Goal: Information Seeking & Learning: Learn about a topic

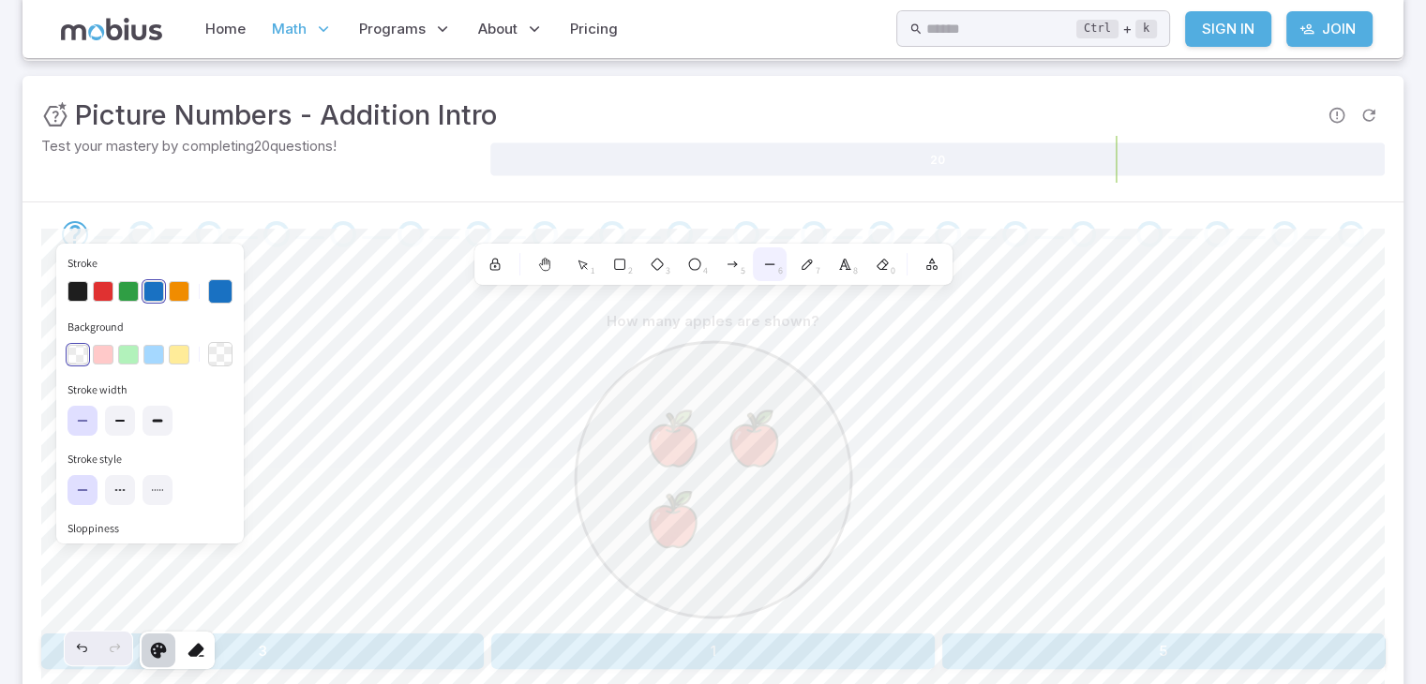
scroll to position [247, 0]
click at [544, 255] on div at bounding box center [545, 264] width 34 height 34
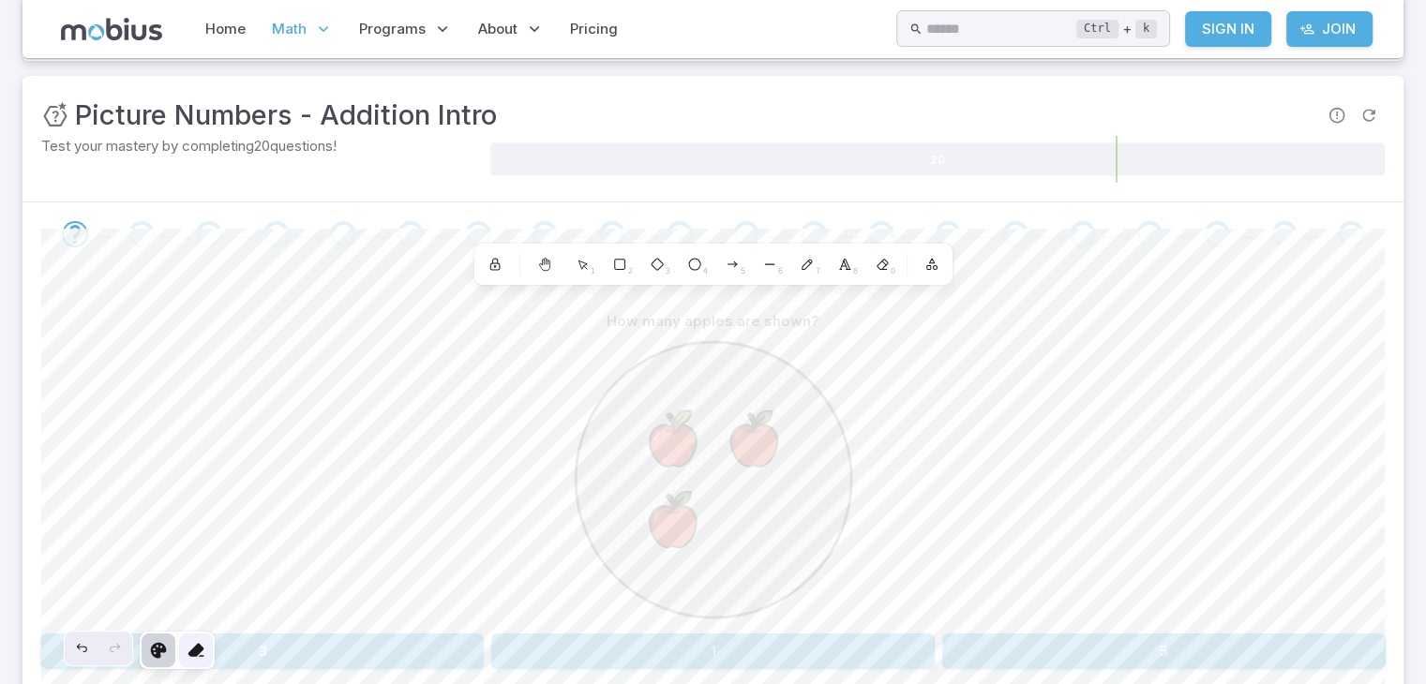
click at [191, 646] on icon at bounding box center [196, 650] width 19 height 19
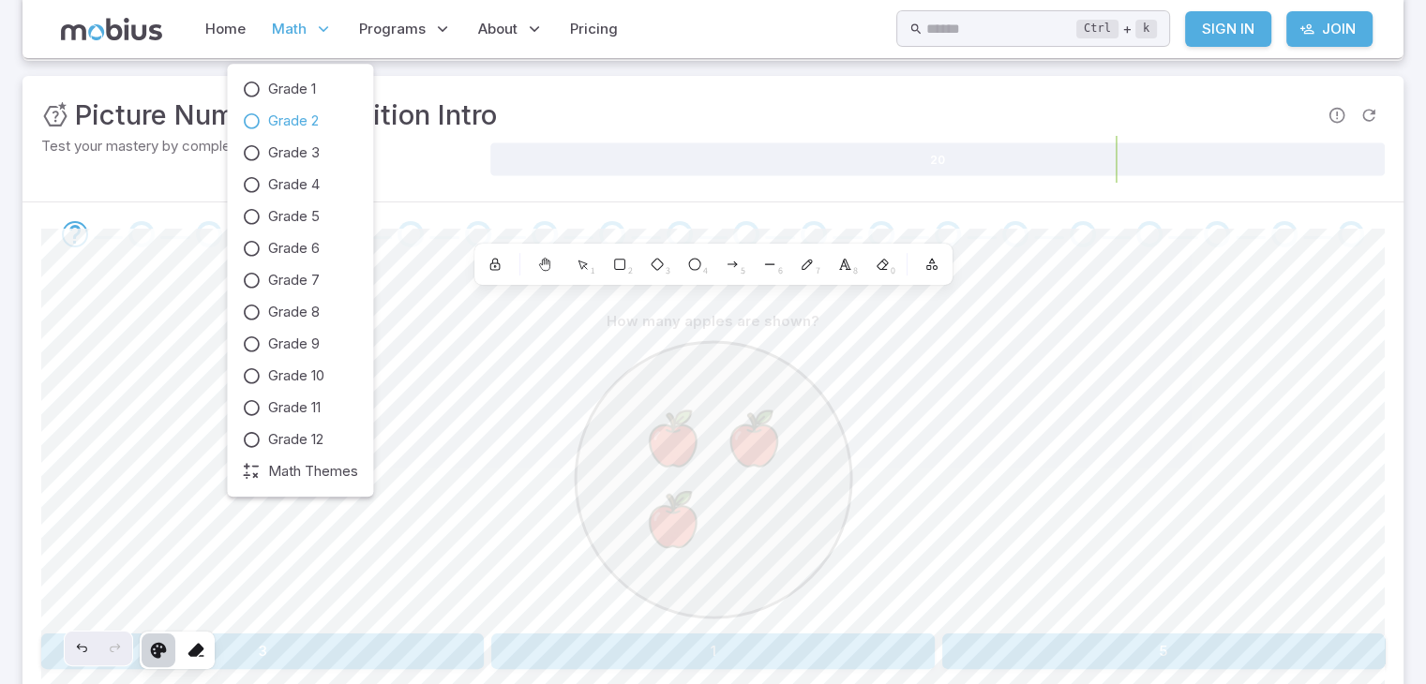
click at [276, 17] on p "Math" at bounding box center [302, 28] width 72 height 43
click at [286, 123] on span "Grade 2" at bounding box center [293, 121] width 51 height 21
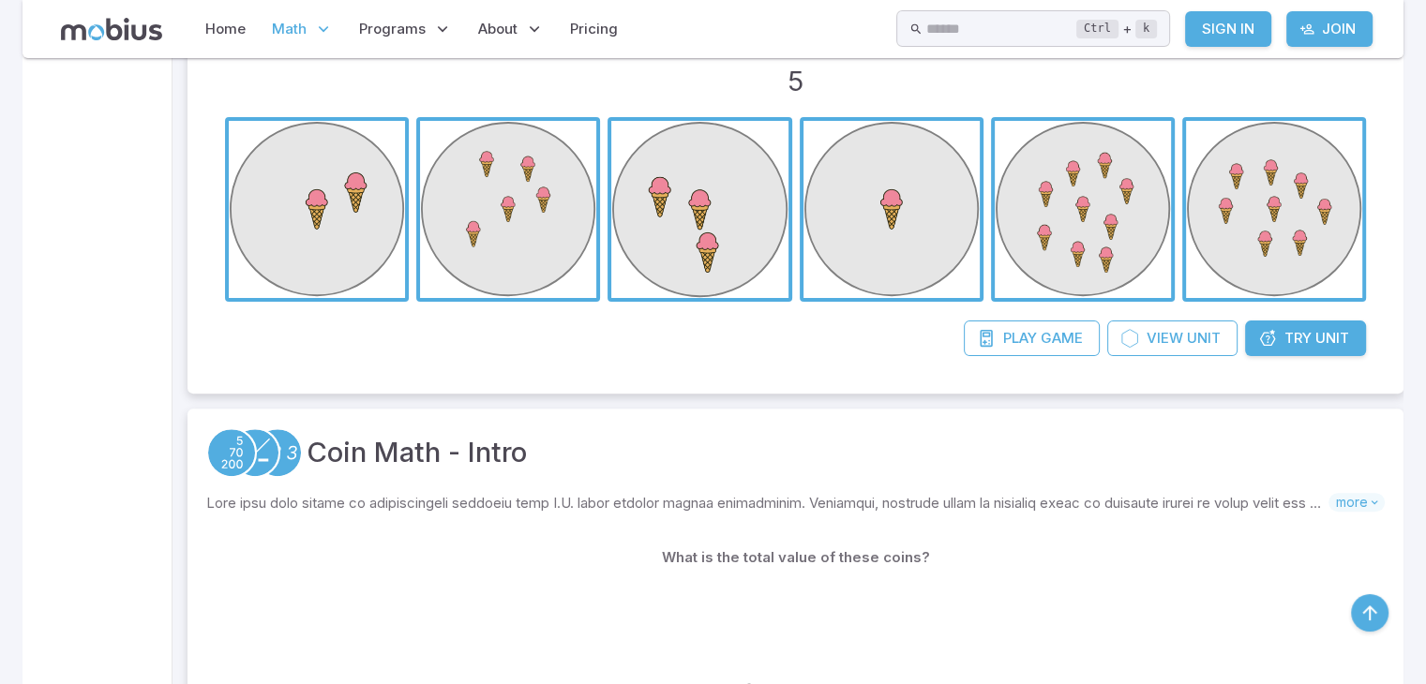
scroll to position [525, 0]
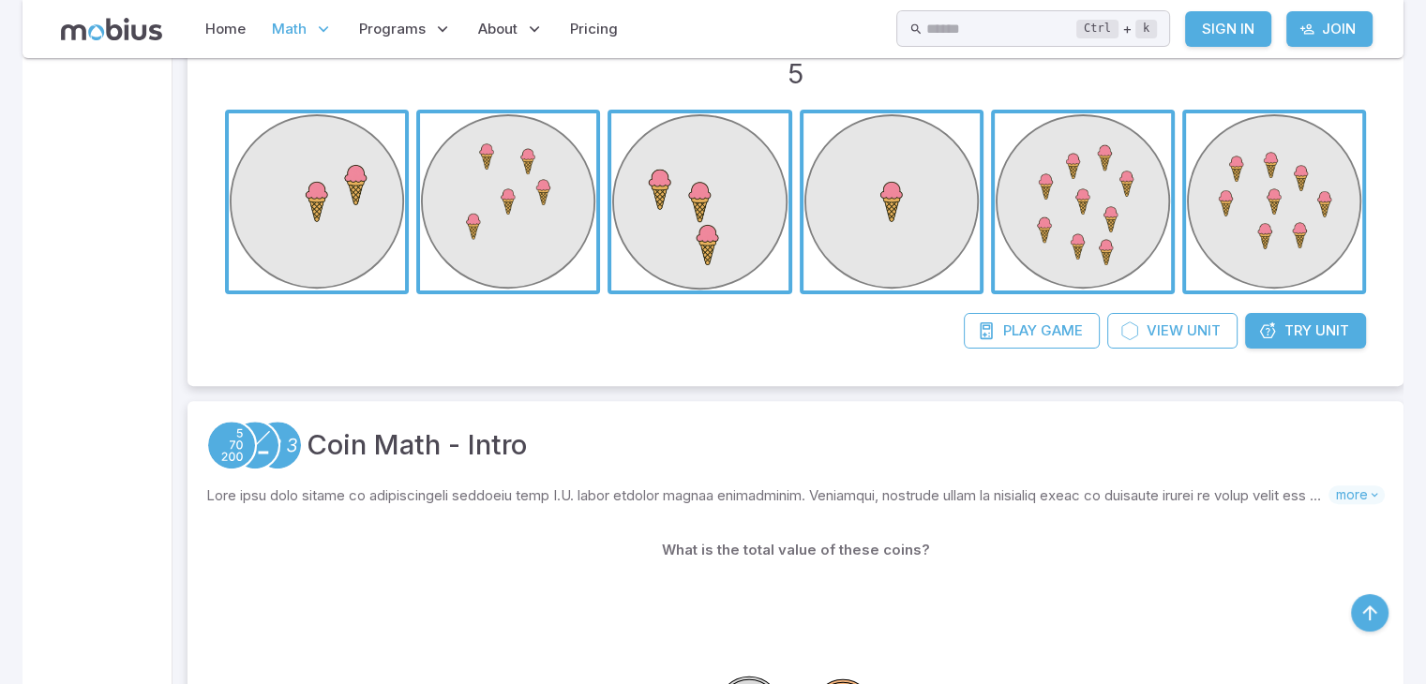
click at [885, 201] on span "button" at bounding box center [891, 201] width 176 height 176
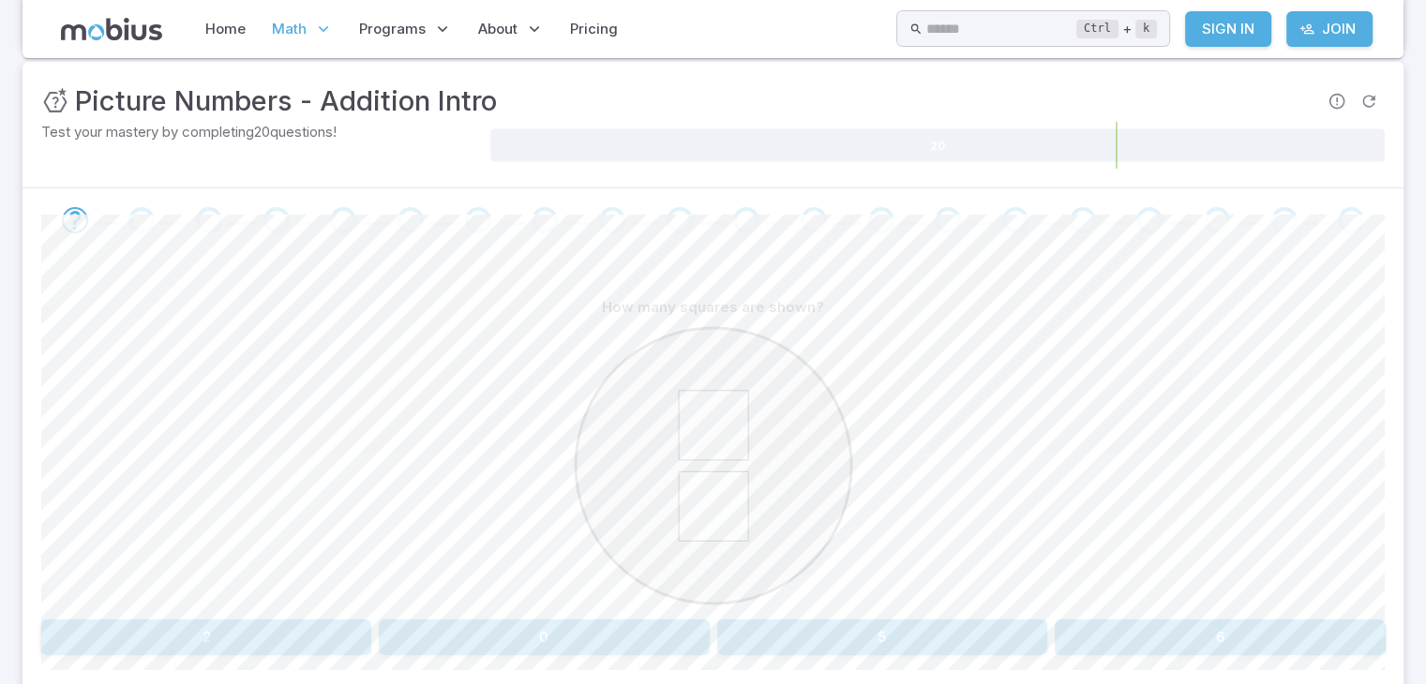
scroll to position [262, 0]
click at [223, 632] on button "2" at bounding box center [206, 636] width 330 height 36
click at [761, 631] on button "one" at bounding box center [1051, 636] width 668 height 36
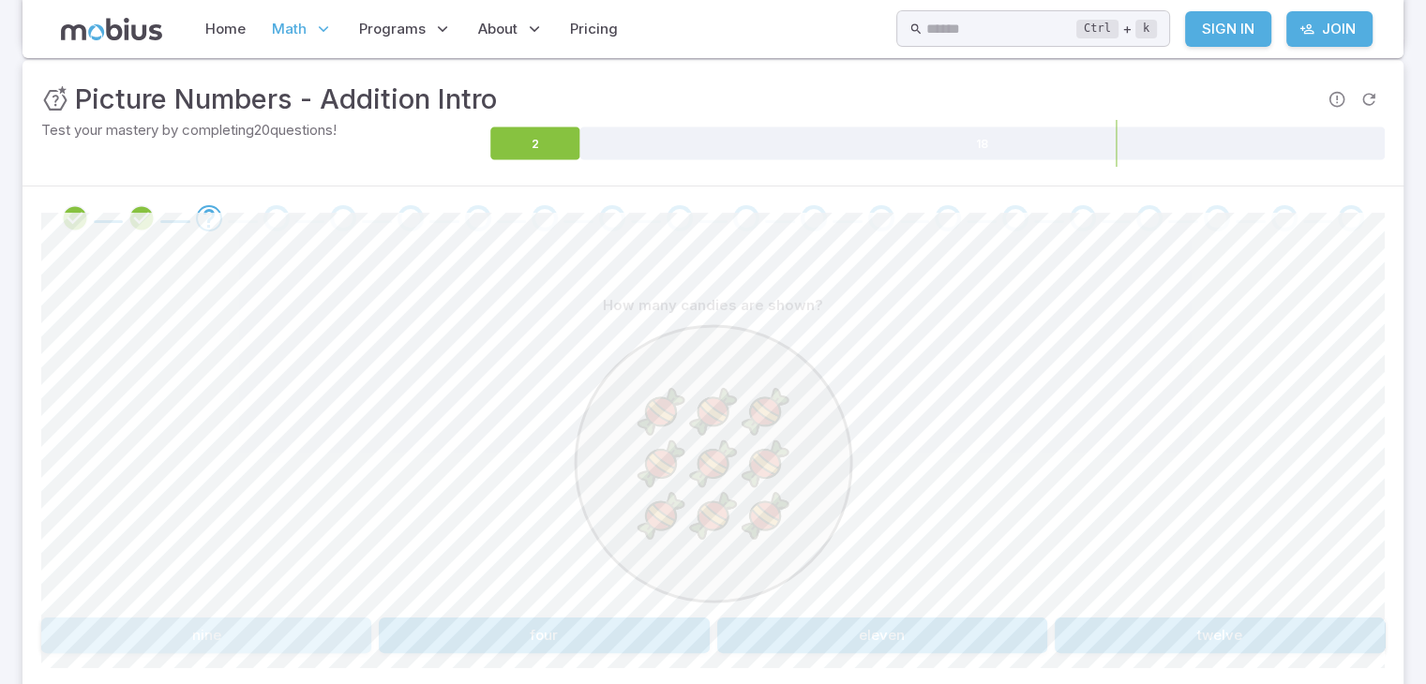
click at [307, 627] on button "nine" at bounding box center [206, 636] width 330 height 36
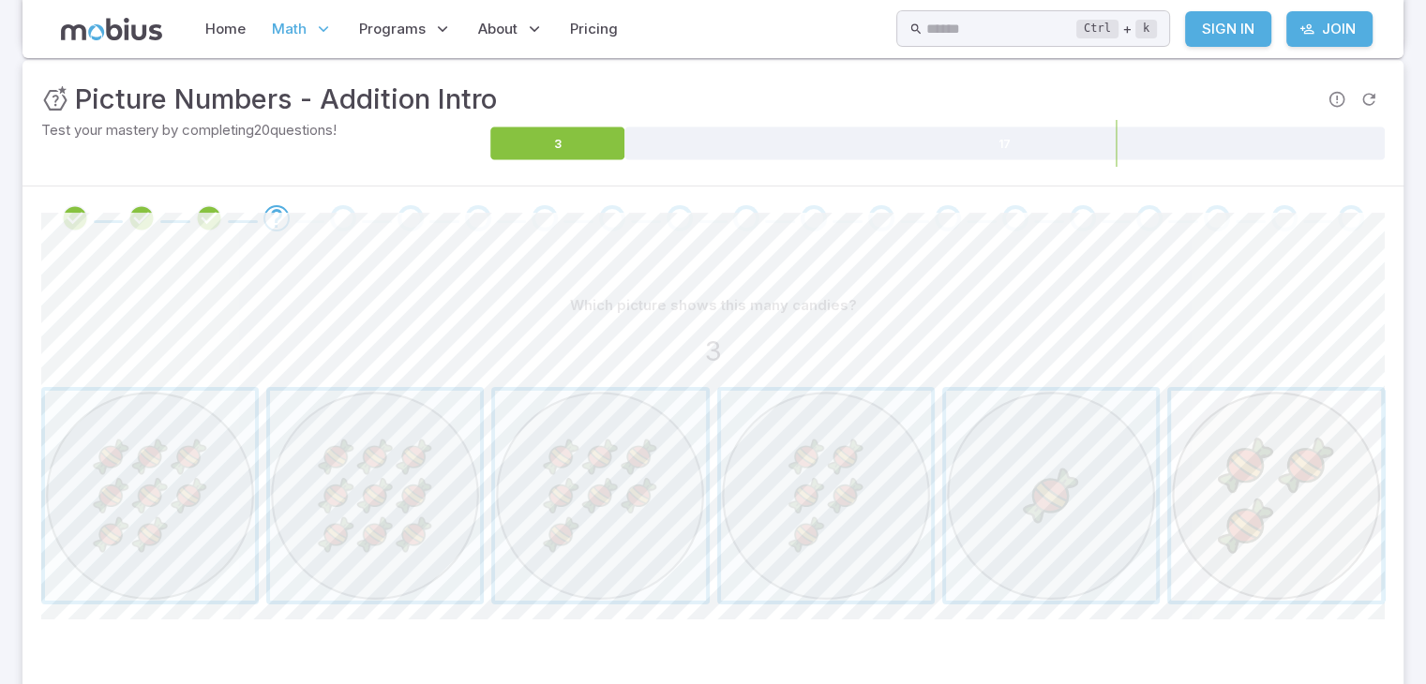
click at [1294, 467] on span "button" at bounding box center [1276, 496] width 210 height 210
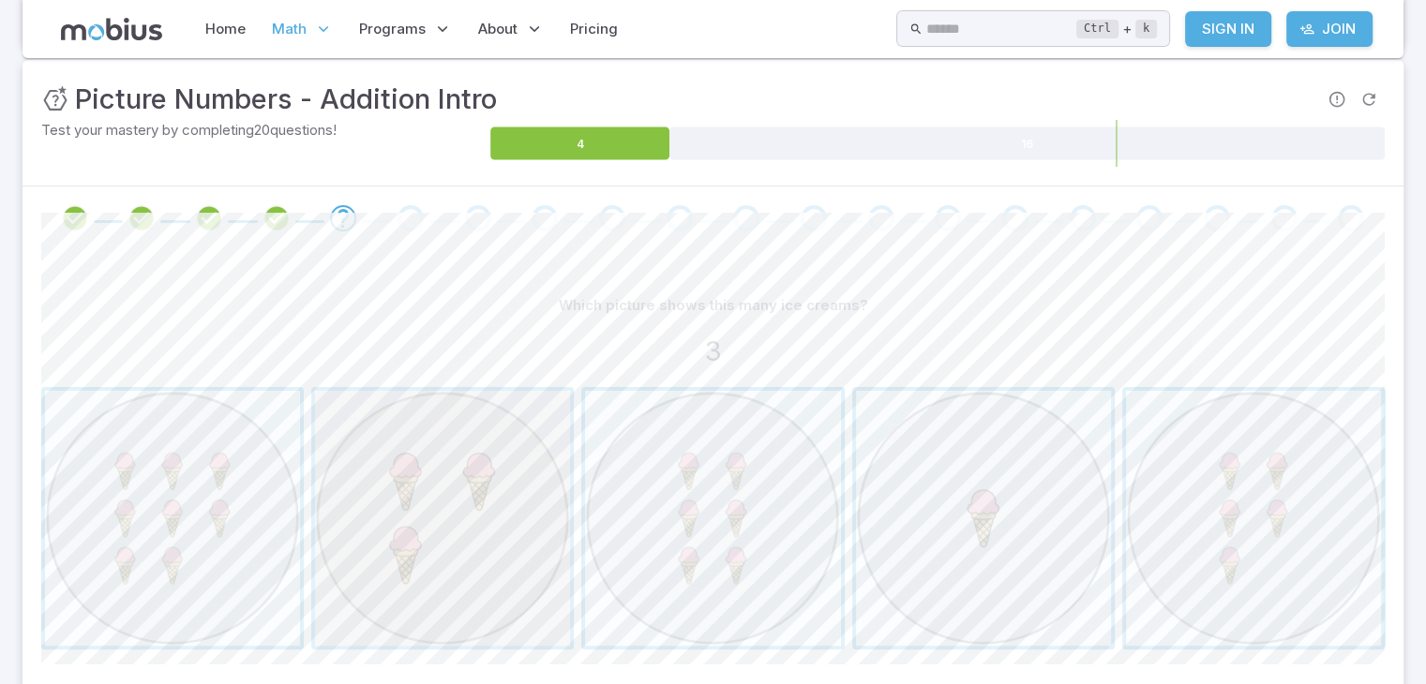
click at [462, 515] on span "button" at bounding box center [442, 518] width 255 height 255
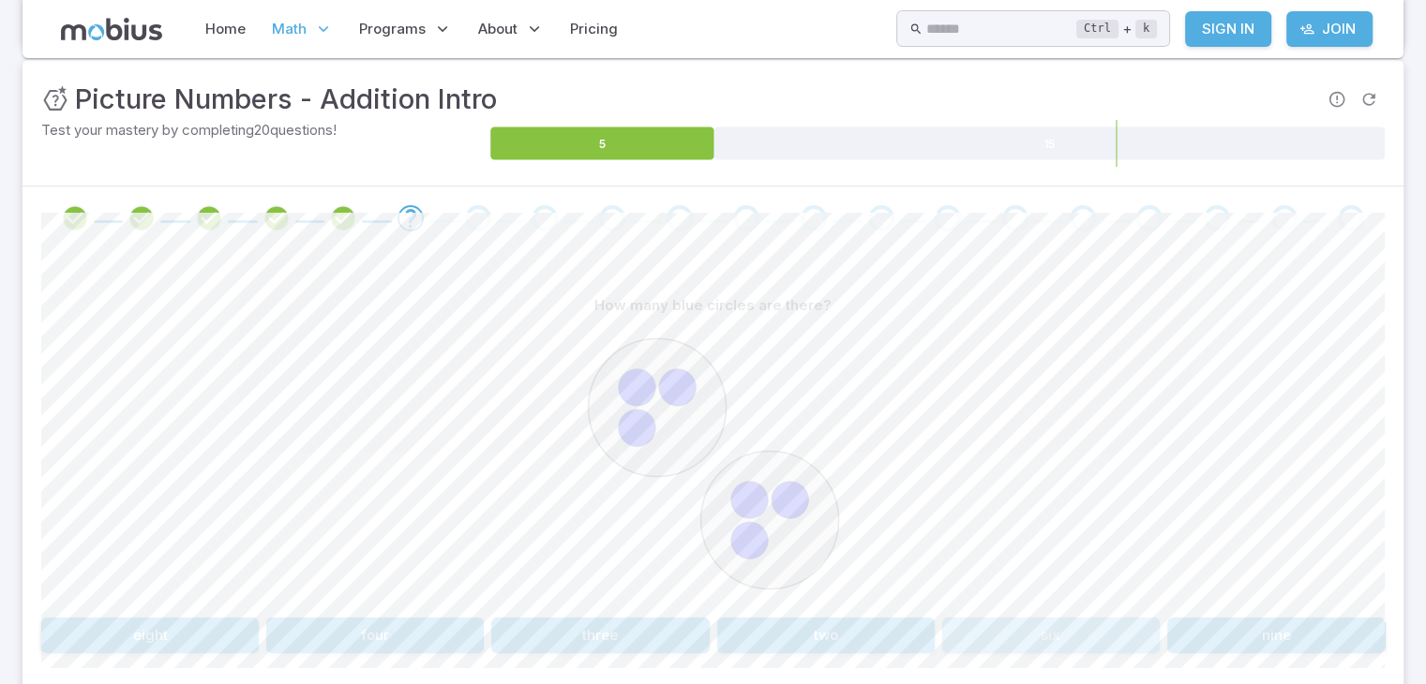
click at [1023, 636] on button "six" at bounding box center [1050, 636] width 217 height 36
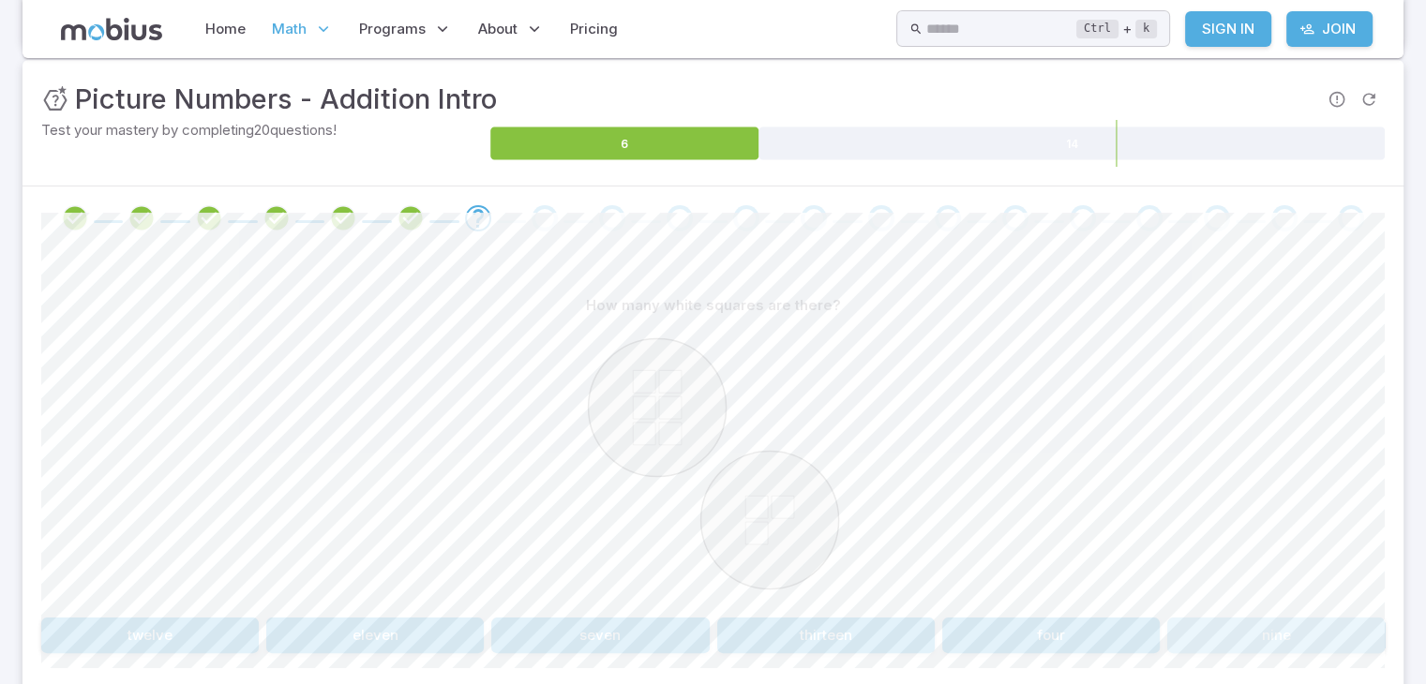
click at [1204, 623] on button "nine" at bounding box center [1275, 636] width 217 height 36
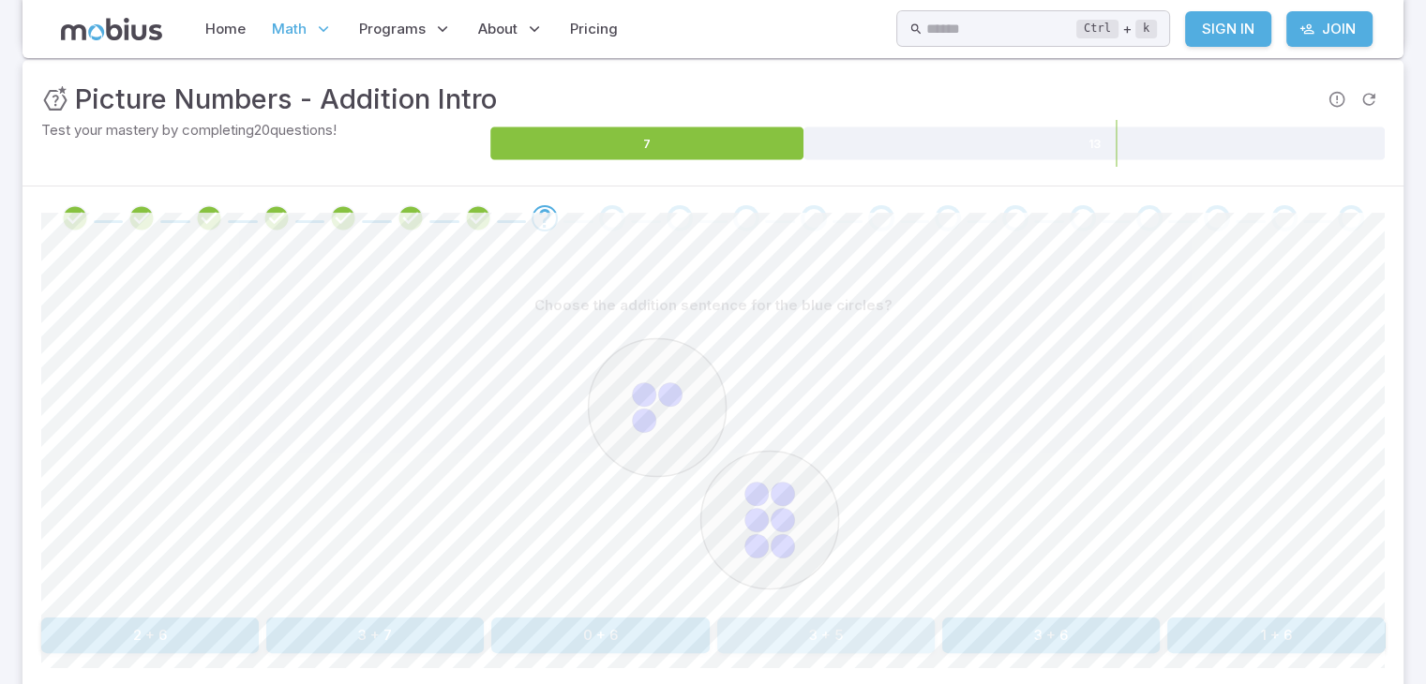
click at [875, 637] on button "3 + 5" at bounding box center [825, 636] width 217 height 36
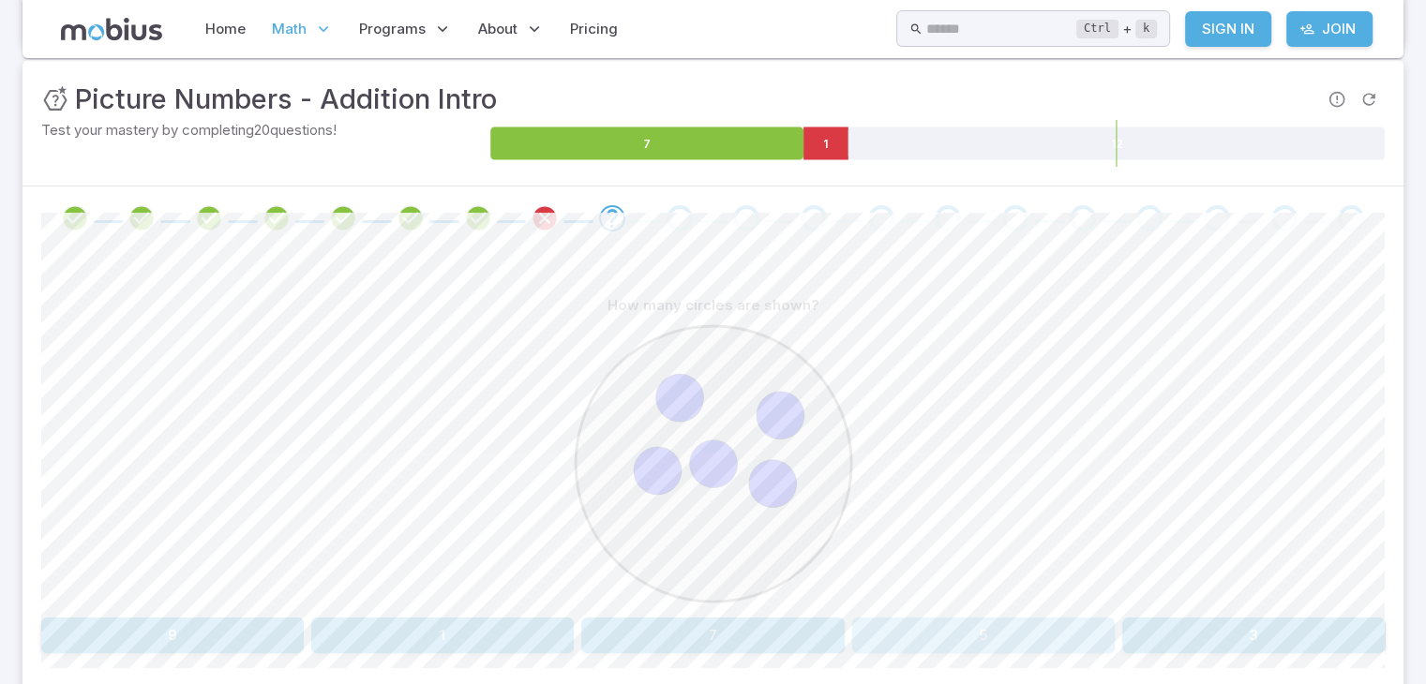
click at [943, 635] on button "5" at bounding box center [983, 636] width 262 height 36
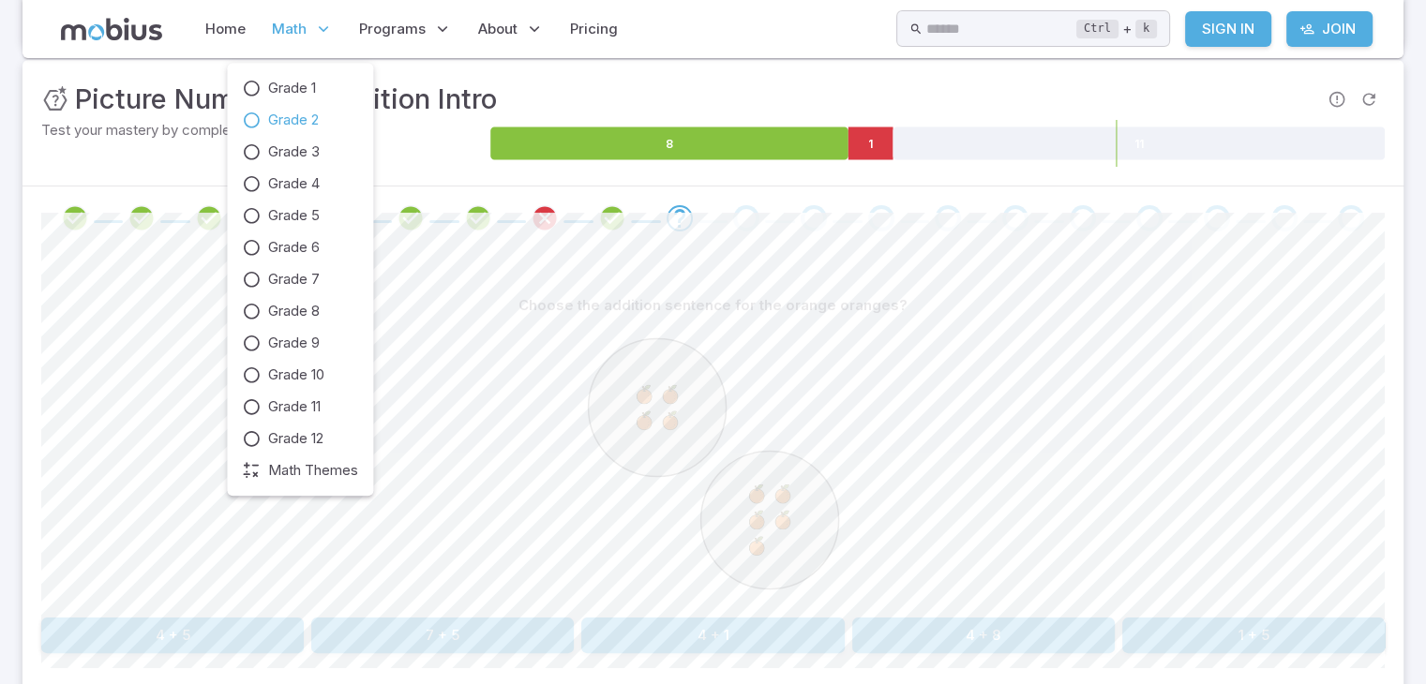
click at [281, 36] on span "Math" at bounding box center [289, 29] width 35 height 21
click at [294, 110] on span "Grade 2" at bounding box center [293, 120] width 51 height 21
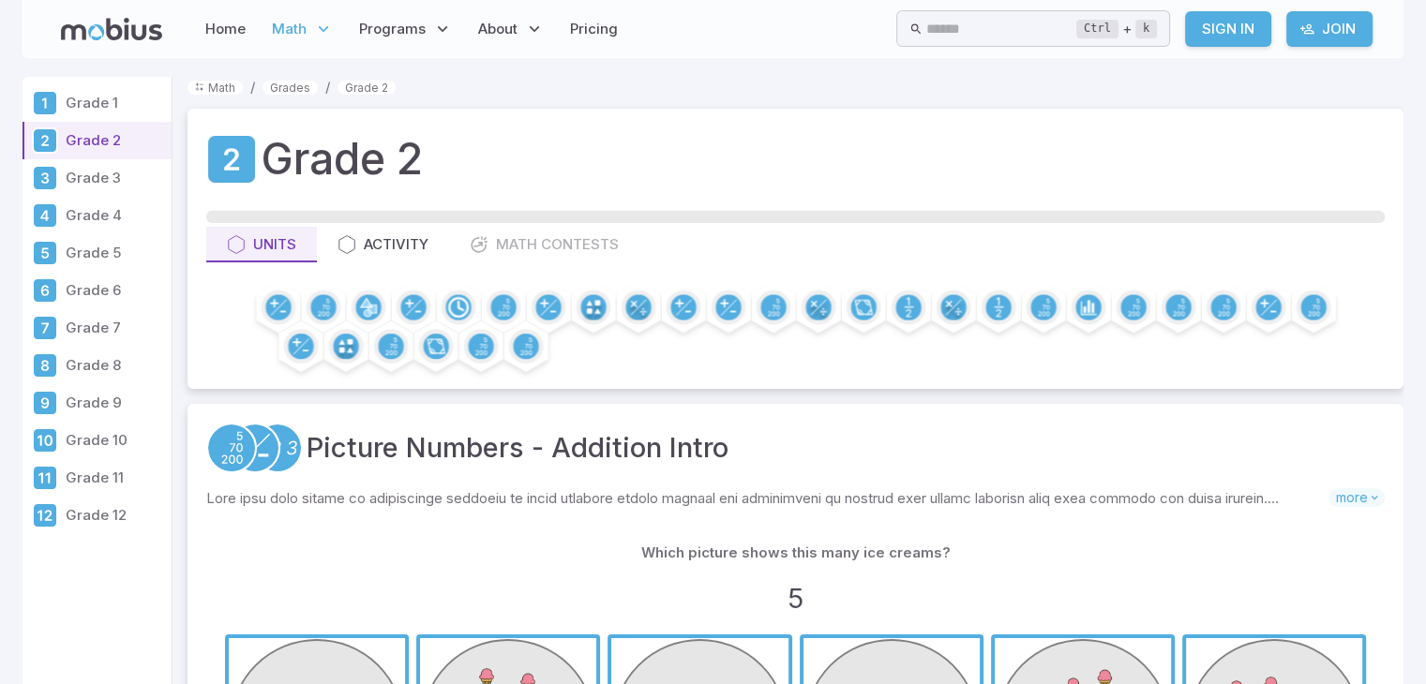
click at [292, 624] on div "Which picture shows this many ice creams? 5" at bounding box center [795, 581] width 1141 height 92
click at [290, 575] on div "Which picture shows this many ice creams? 5" at bounding box center [795, 581] width 1141 height 92
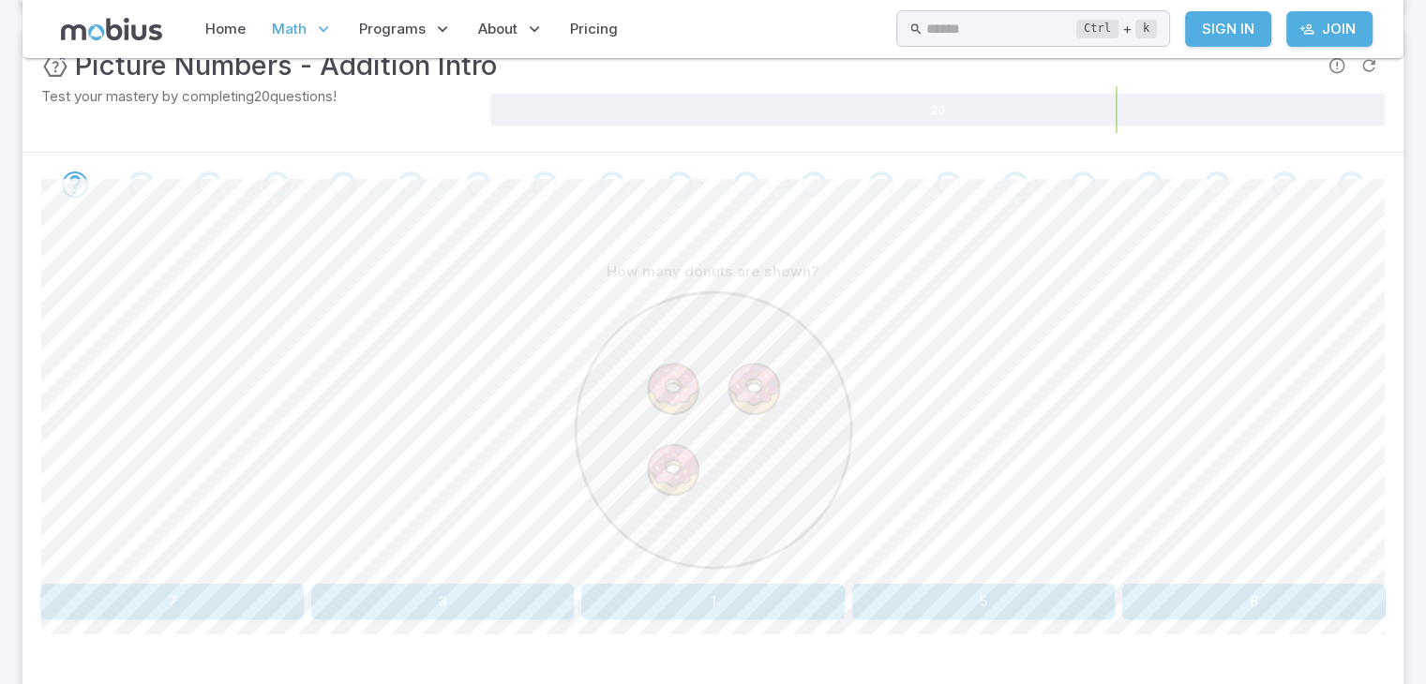
scroll to position [300, 0]
click at [463, 586] on button "3" at bounding box center [442, 598] width 262 height 36
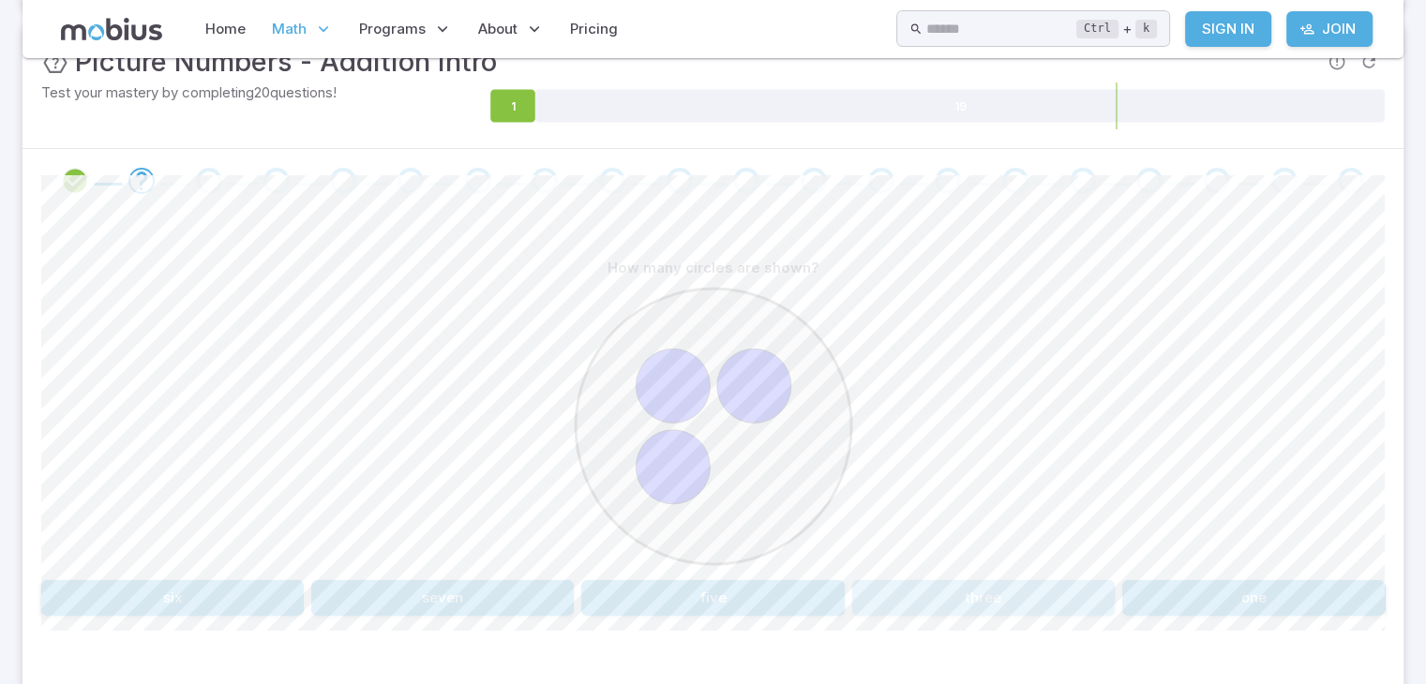
click at [1055, 592] on button "three" at bounding box center [983, 598] width 262 height 36
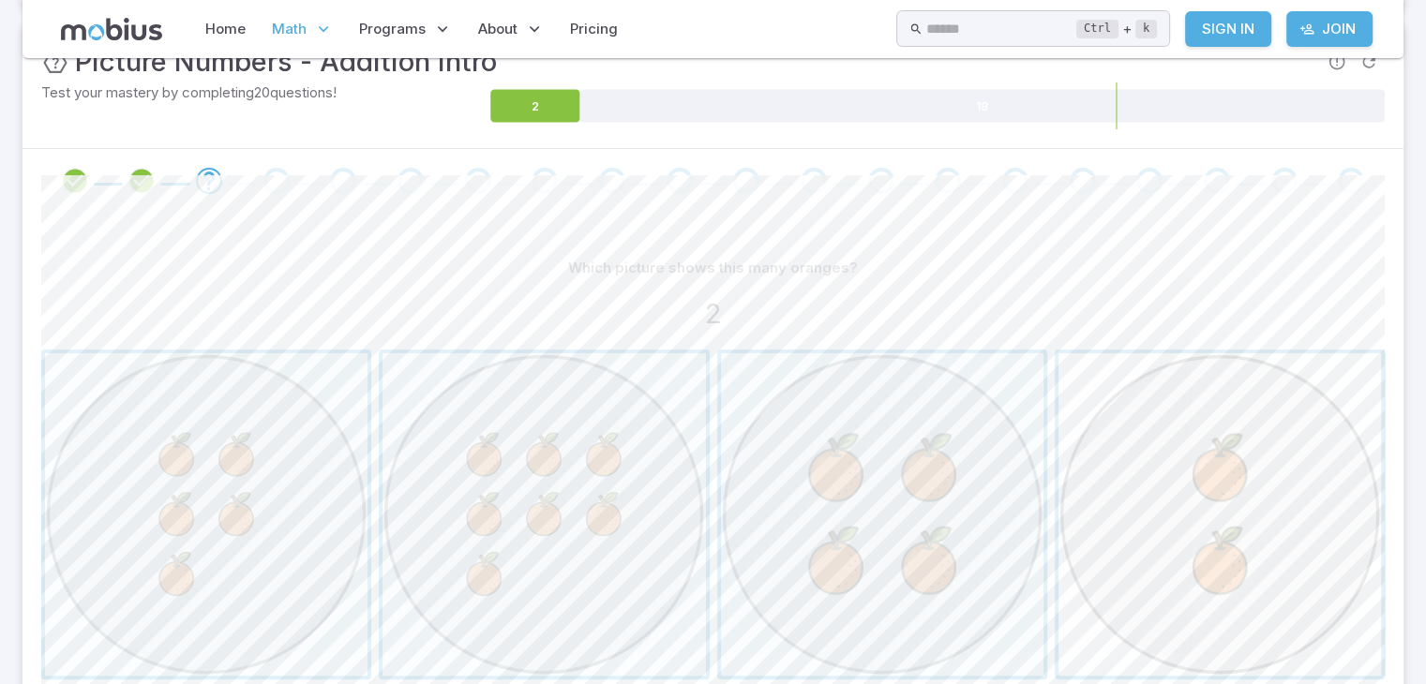
click at [1189, 502] on span "button" at bounding box center [1219, 514] width 322 height 322
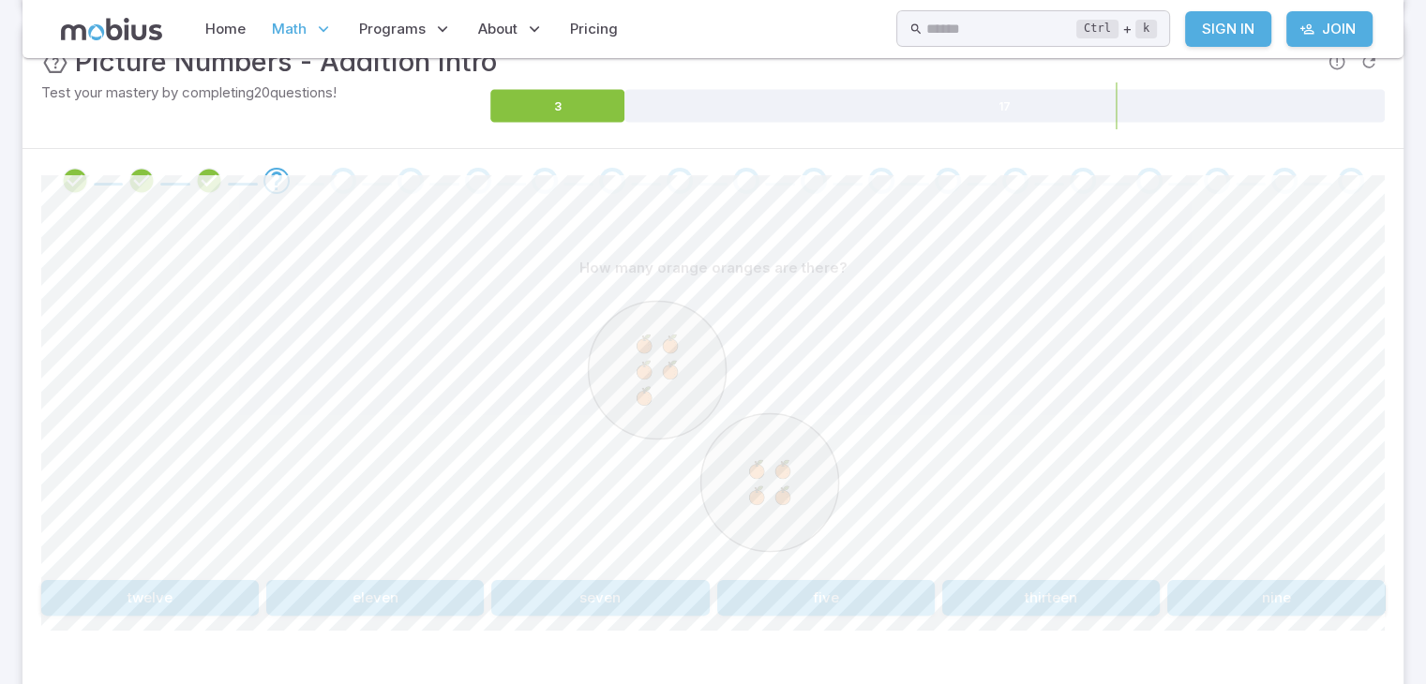
click at [606, 289] on icon at bounding box center [713, 426] width 281 height 281
drag, startPoint x: 645, startPoint y: 333, endPoint x: 589, endPoint y: 322, distance: 57.4
click at [589, 322] on icon at bounding box center [713, 426] width 281 height 281
click at [1195, 589] on button "nine" at bounding box center [1275, 598] width 217 height 36
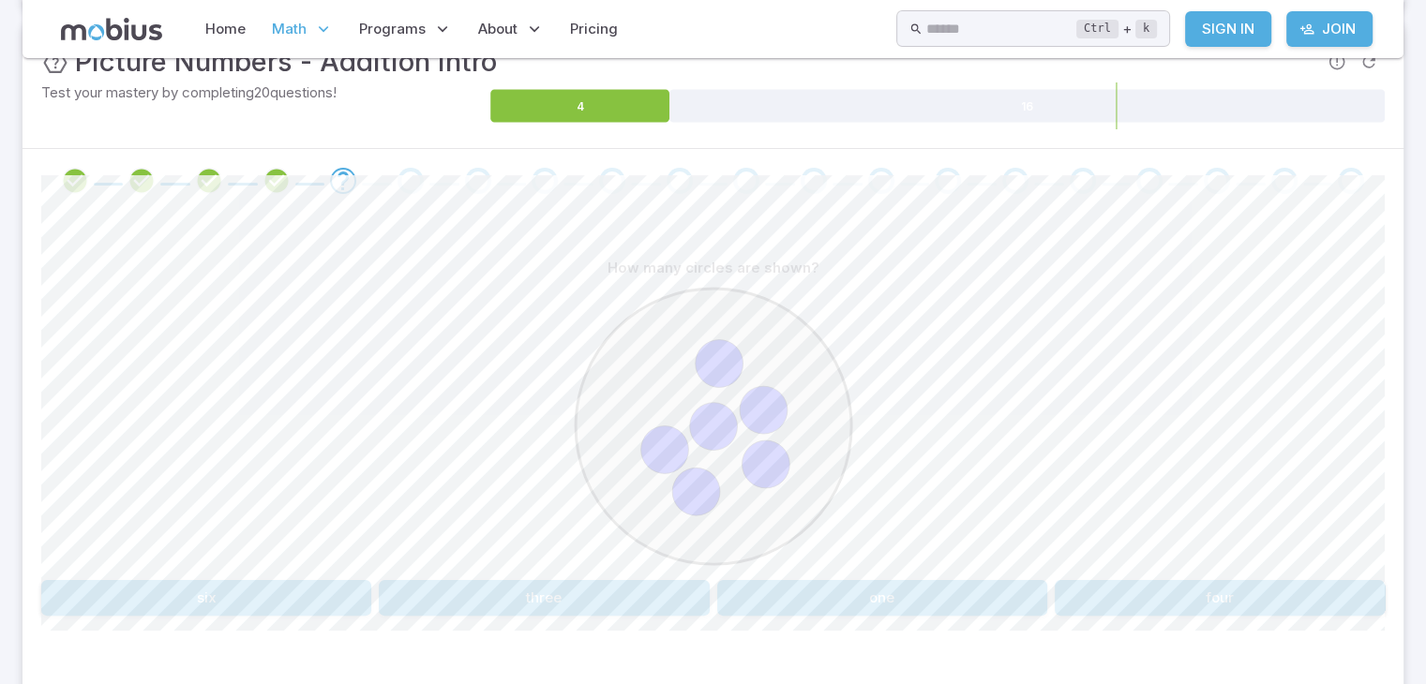
click at [362, 593] on button "six" at bounding box center [206, 598] width 330 height 36
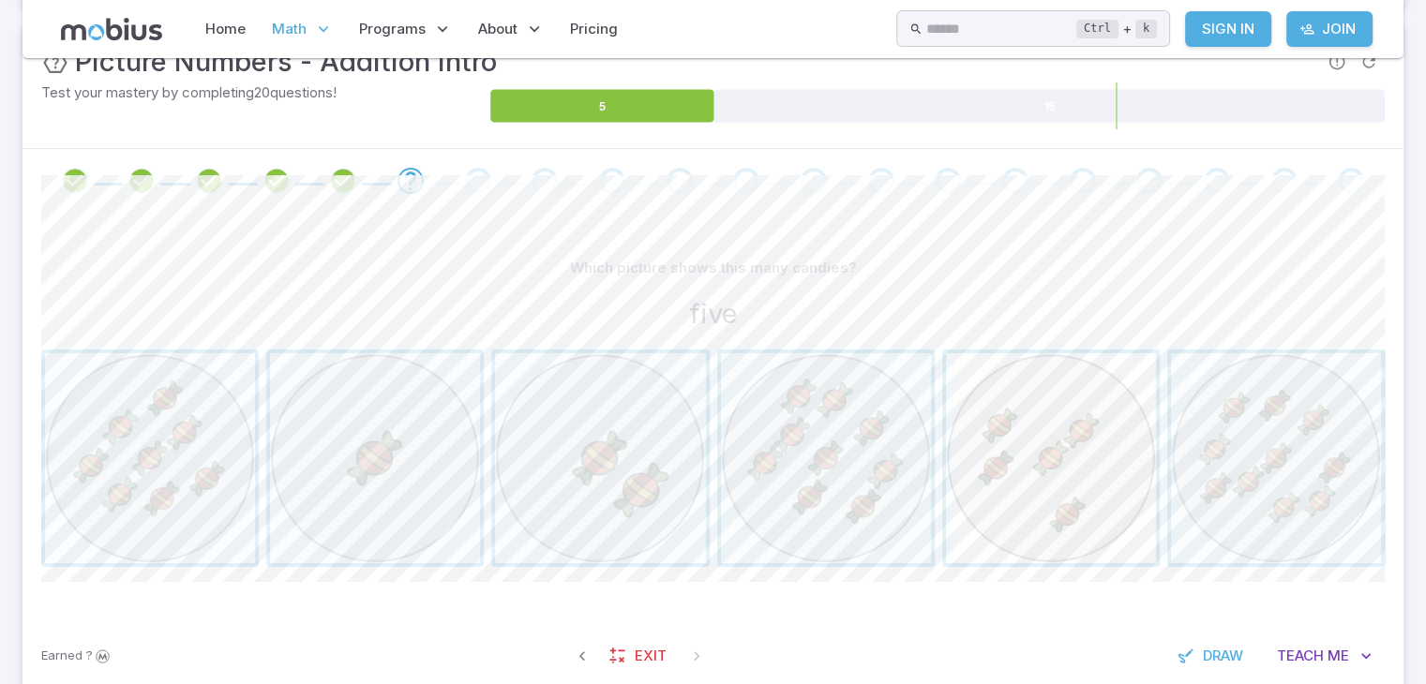
drag, startPoint x: 538, startPoint y: 470, endPoint x: 1065, endPoint y: 499, distance: 527.6
click at [1065, 499] on div at bounding box center [712, 458] width 1343 height 217
click at [1046, 466] on span "button" at bounding box center [1051, 458] width 210 height 210
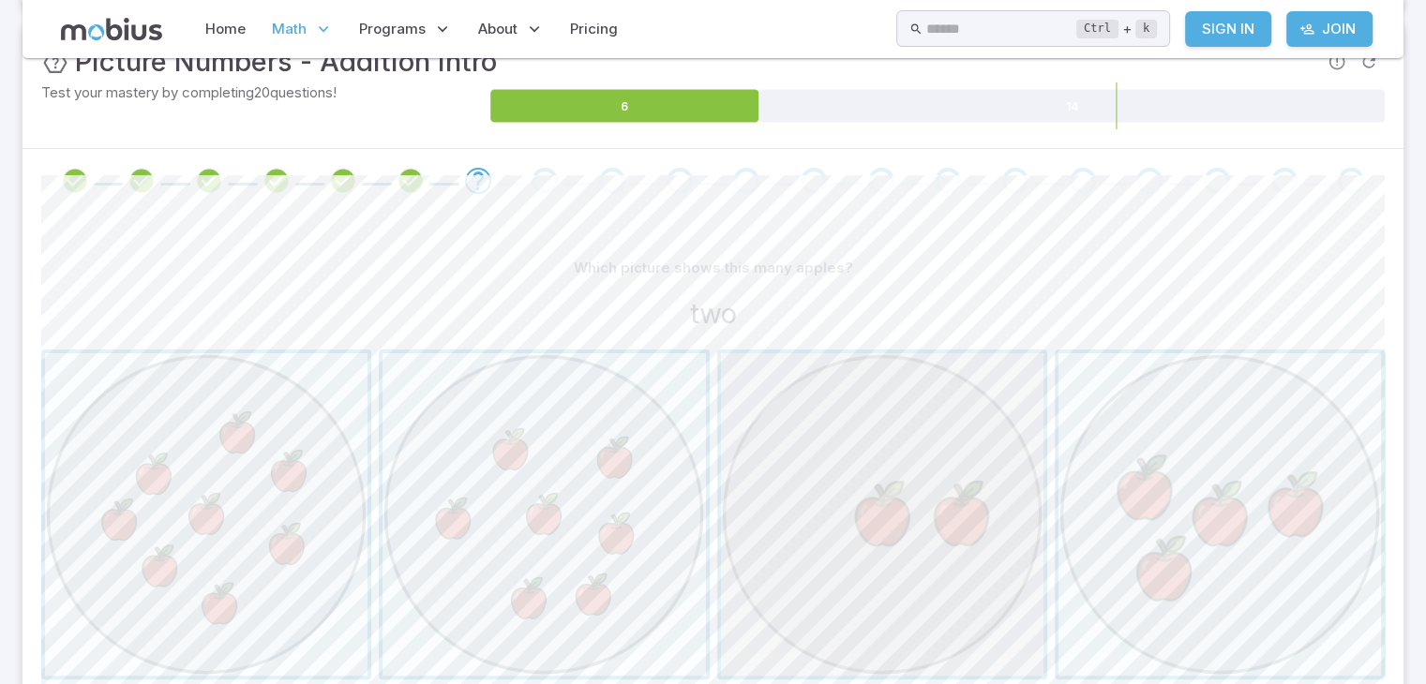
click at [932, 485] on span "button" at bounding box center [882, 514] width 322 height 322
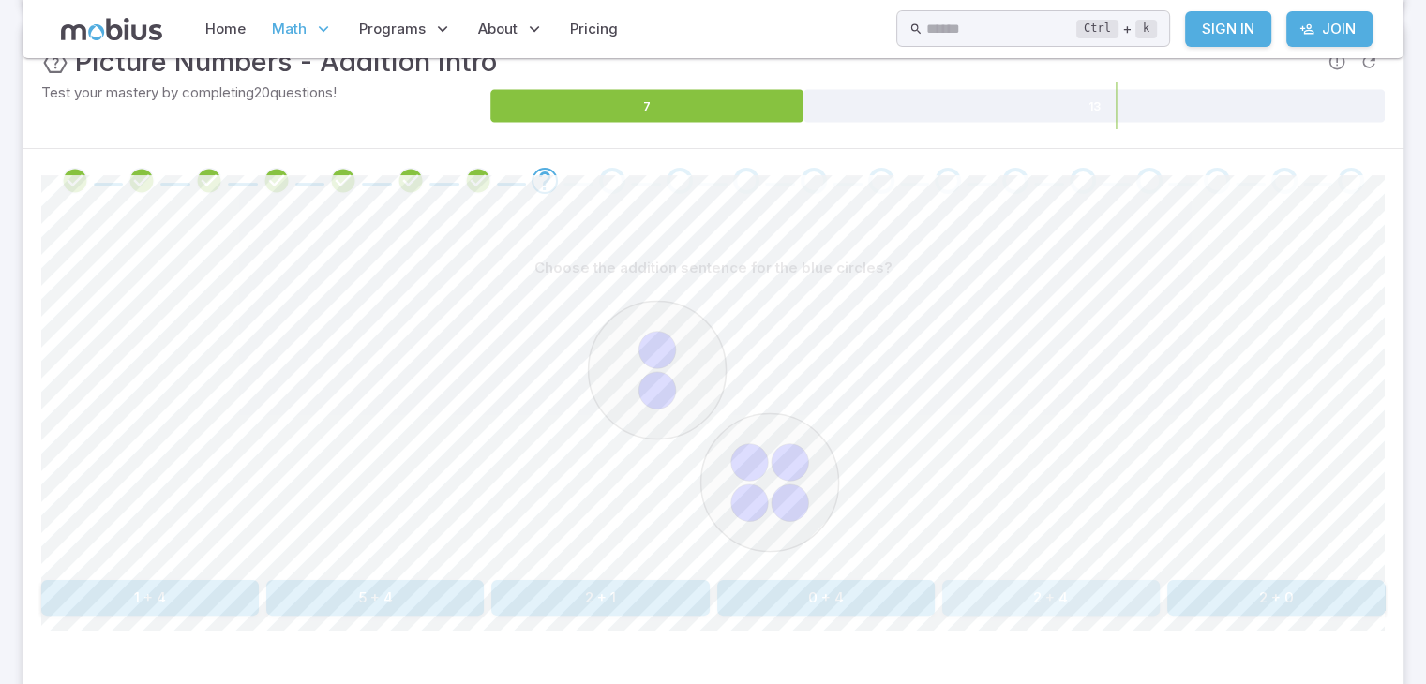
click at [1016, 594] on button "2 + 4" at bounding box center [1050, 598] width 217 height 36
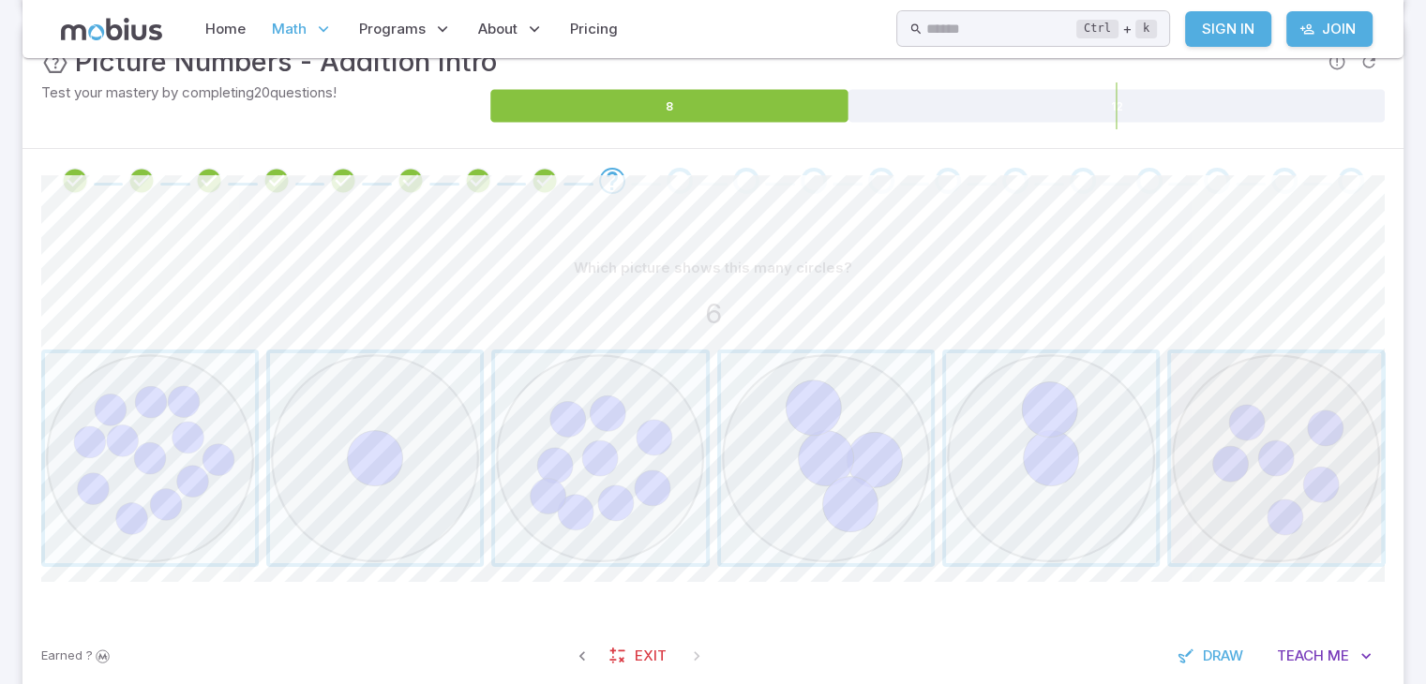
click at [1310, 431] on span "button" at bounding box center [1276, 458] width 210 height 210
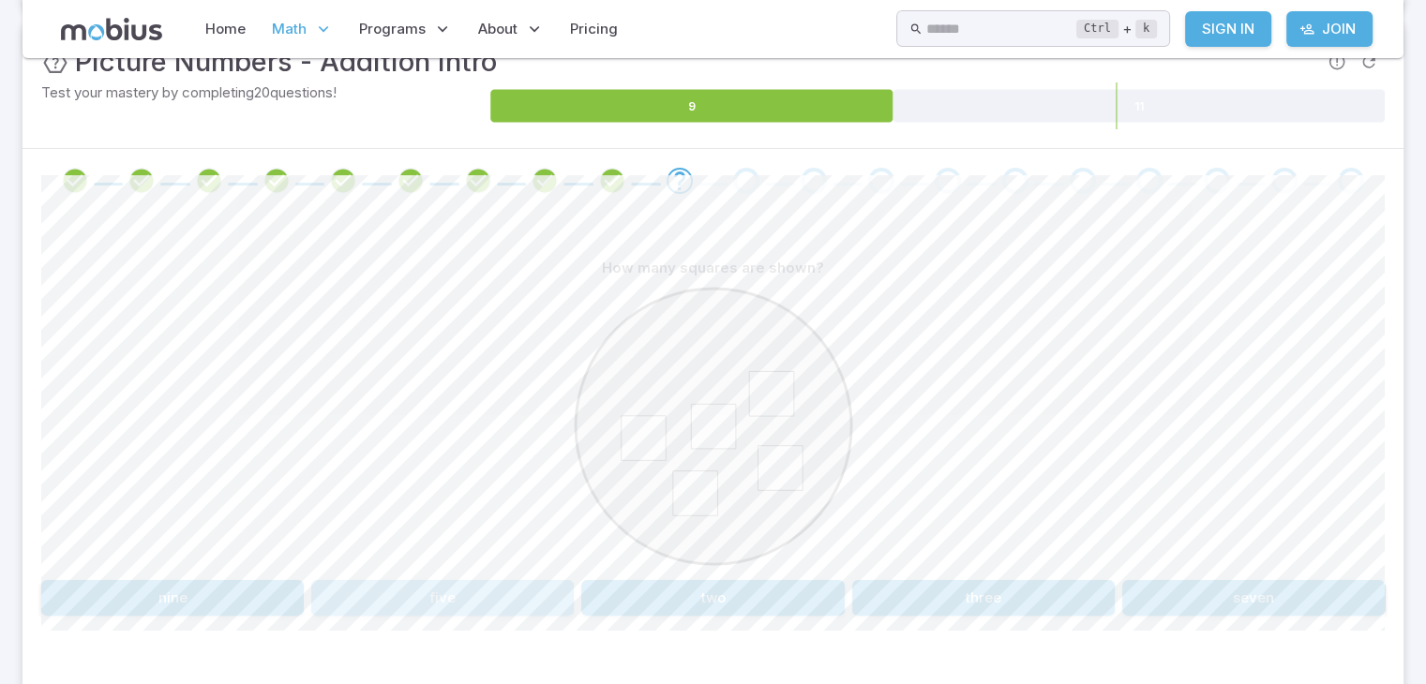
click at [459, 593] on button "five" at bounding box center [442, 598] width 262 height 36
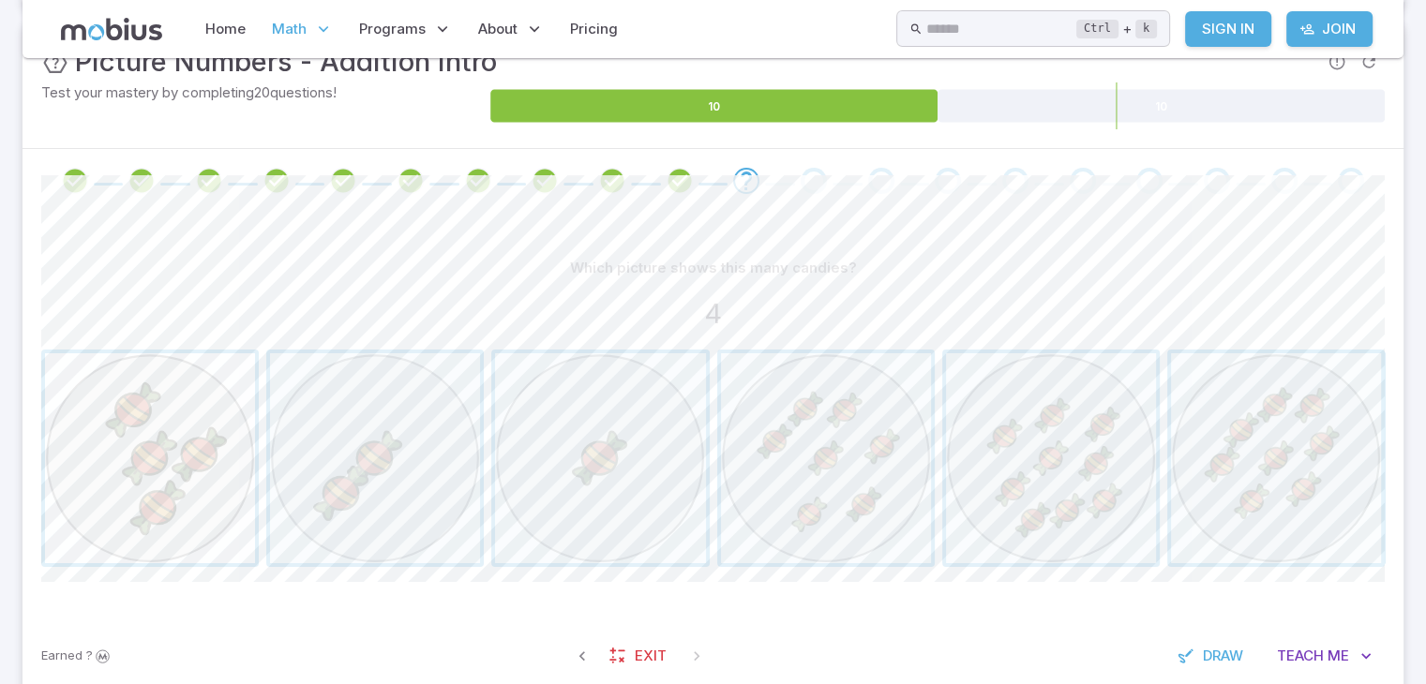
click at [185, 456] on span "button" at bounding box center [150, 458] width 210 height 210
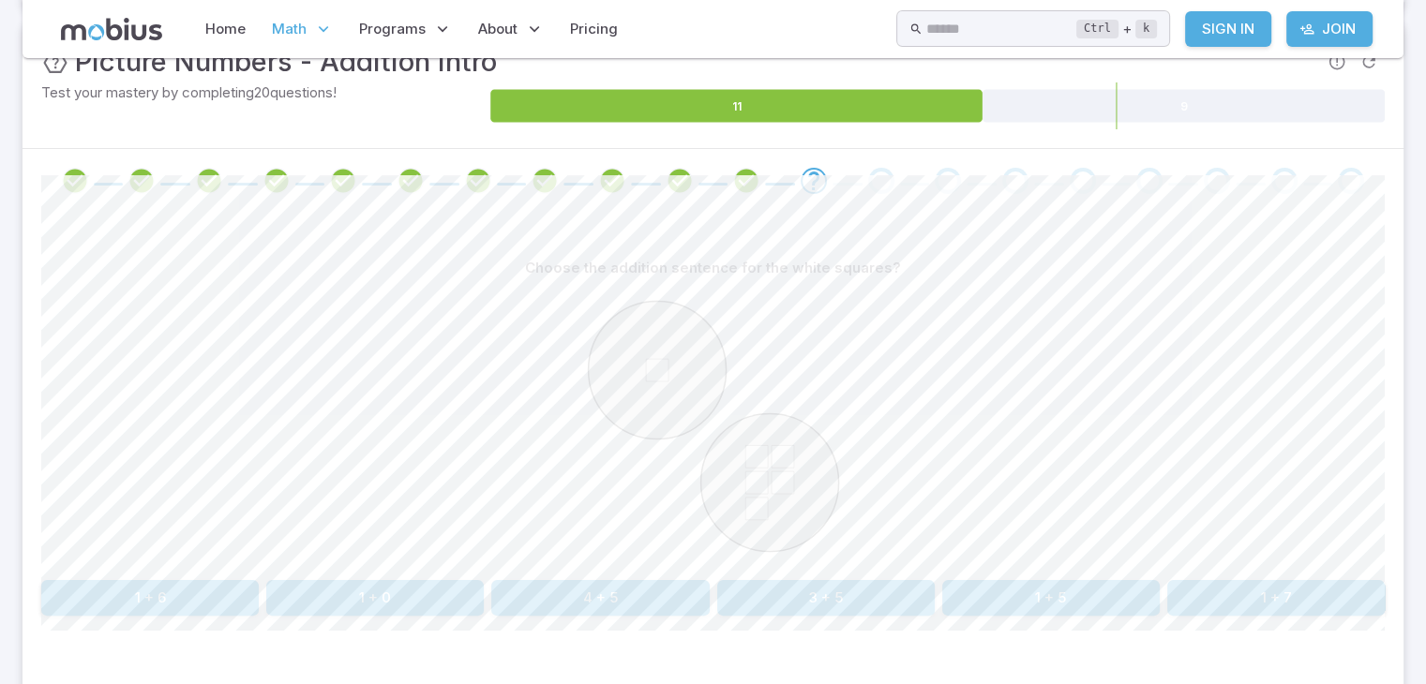
click at [666, 587] on button "4 + 5" at bounding box center [599, 598] width 217 height 36
click at [326, 598] on button "six" at bounding box center [374, 598] width 217 height 36
click at [793, 592] on button "2" at bounding box center [882, 598] width 330 height 36
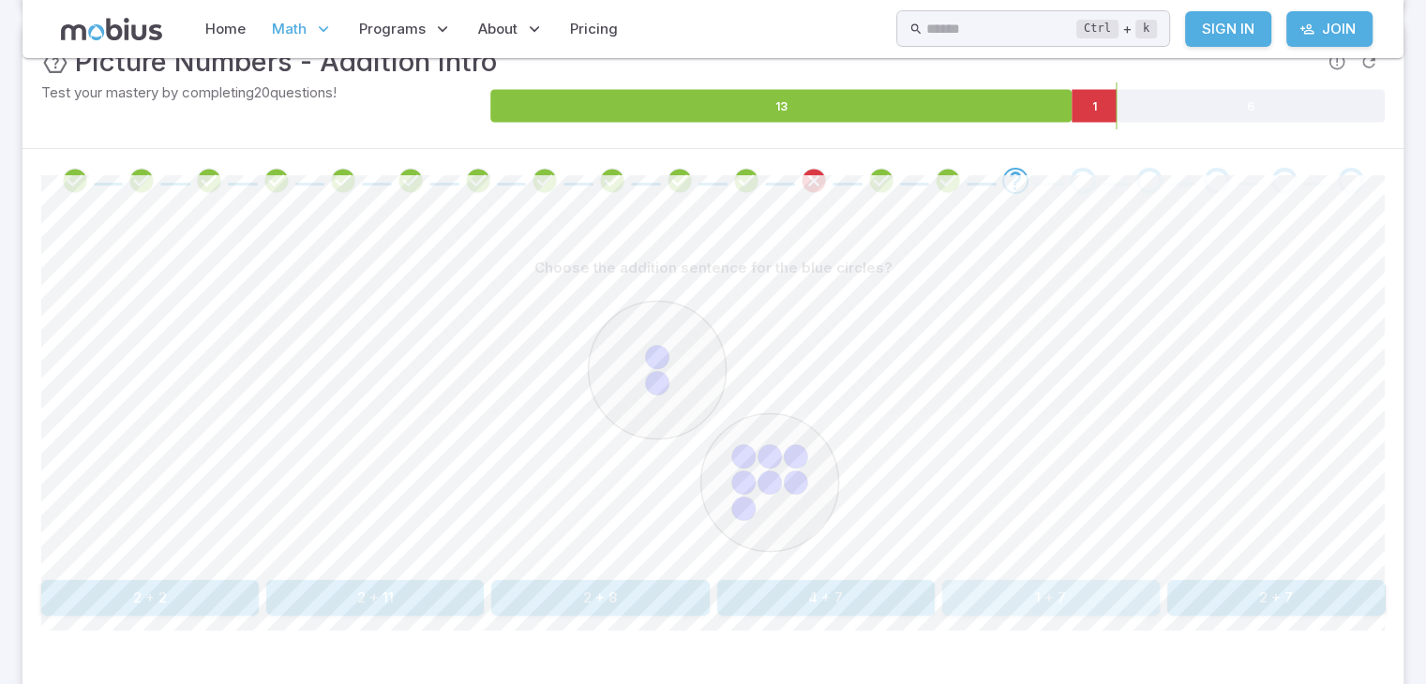
click at [997, 591] on button "1 + 7" at bounding box center [1050, 598] width 217 height 36
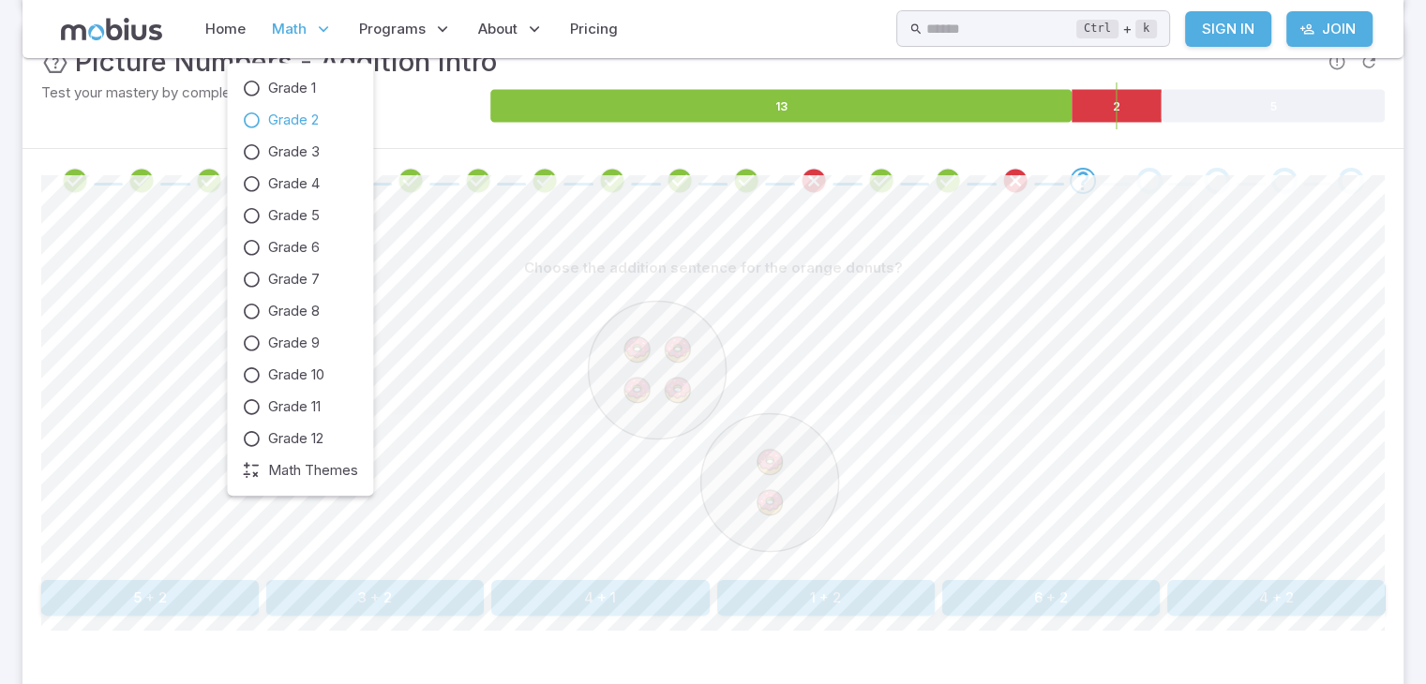
click at [278, 23] on span "Math" at bounding box center [289, 29] width 35 height 21
click at [295, 271] on span "Grade 7" at bounding box center [294, 279] width 52 height 21
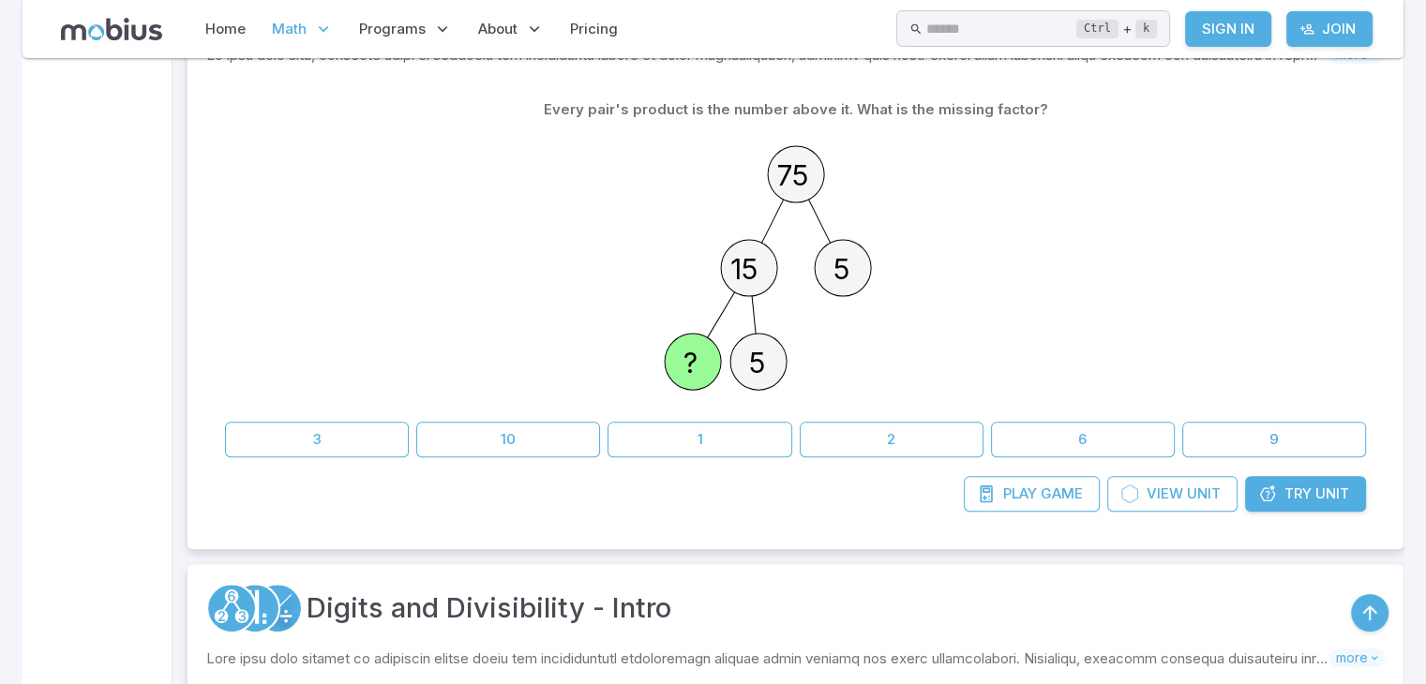
scroll to position [637, 0]
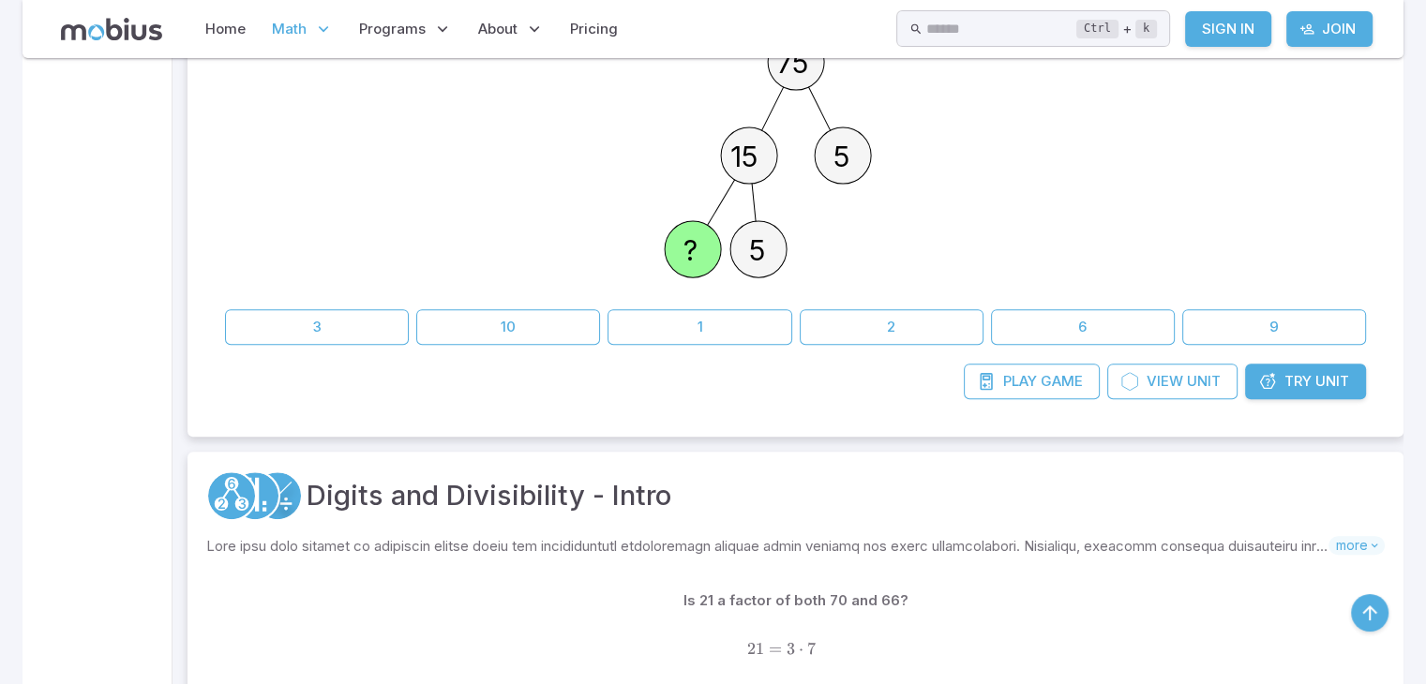
click at [495, 230] on div "75 15 5 ? 5" at bounding box center [795, 158] width 1141 height 287
click at [615, 330] on button "1" at bounding box center [699, 327] width 184 height 36
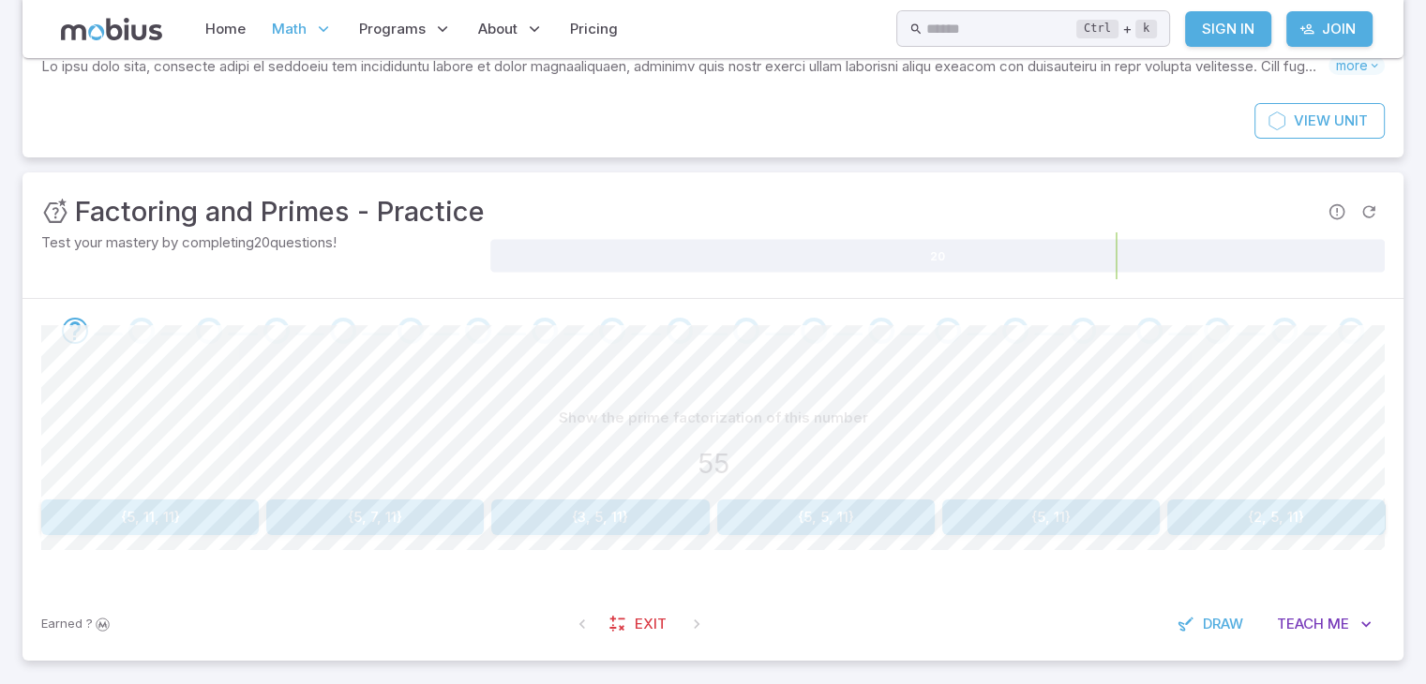
scroll to position [187, 0]
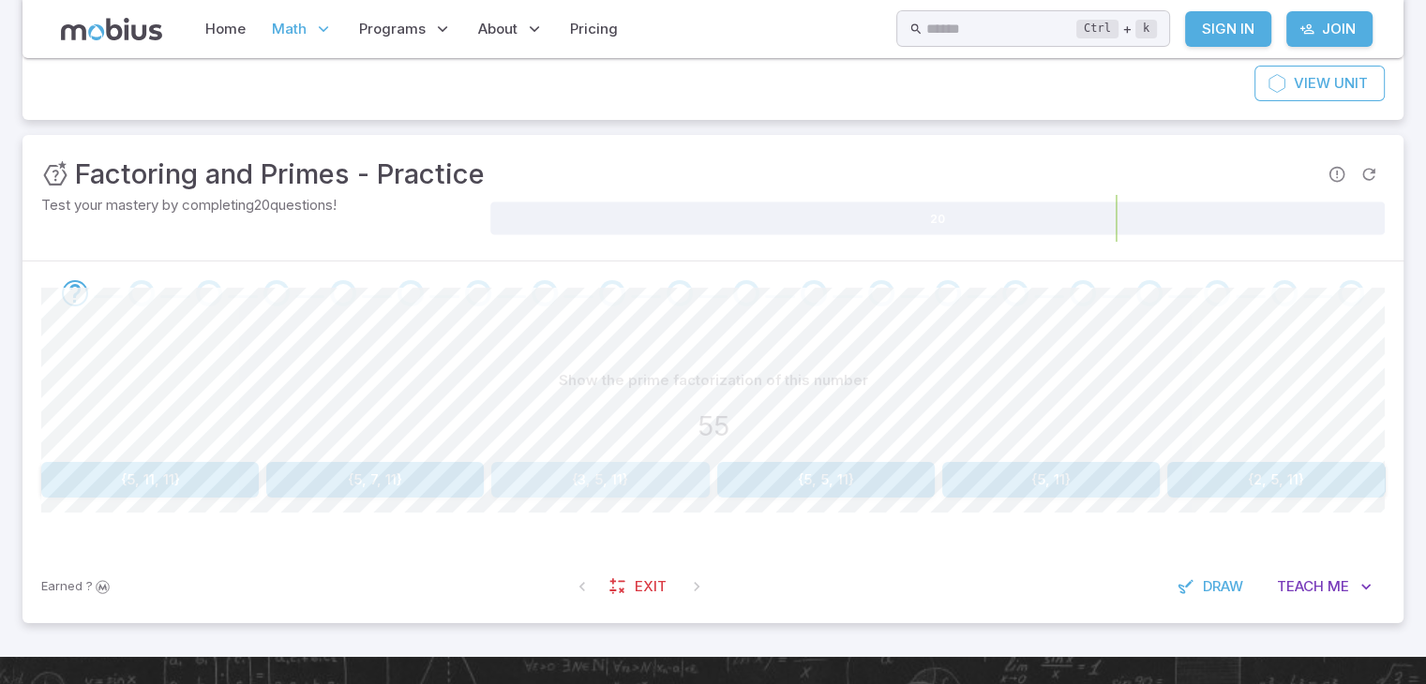
click at [536, 477] on button "{3, 5, 11}" at bounding box center [599, 480] width 217 height 36
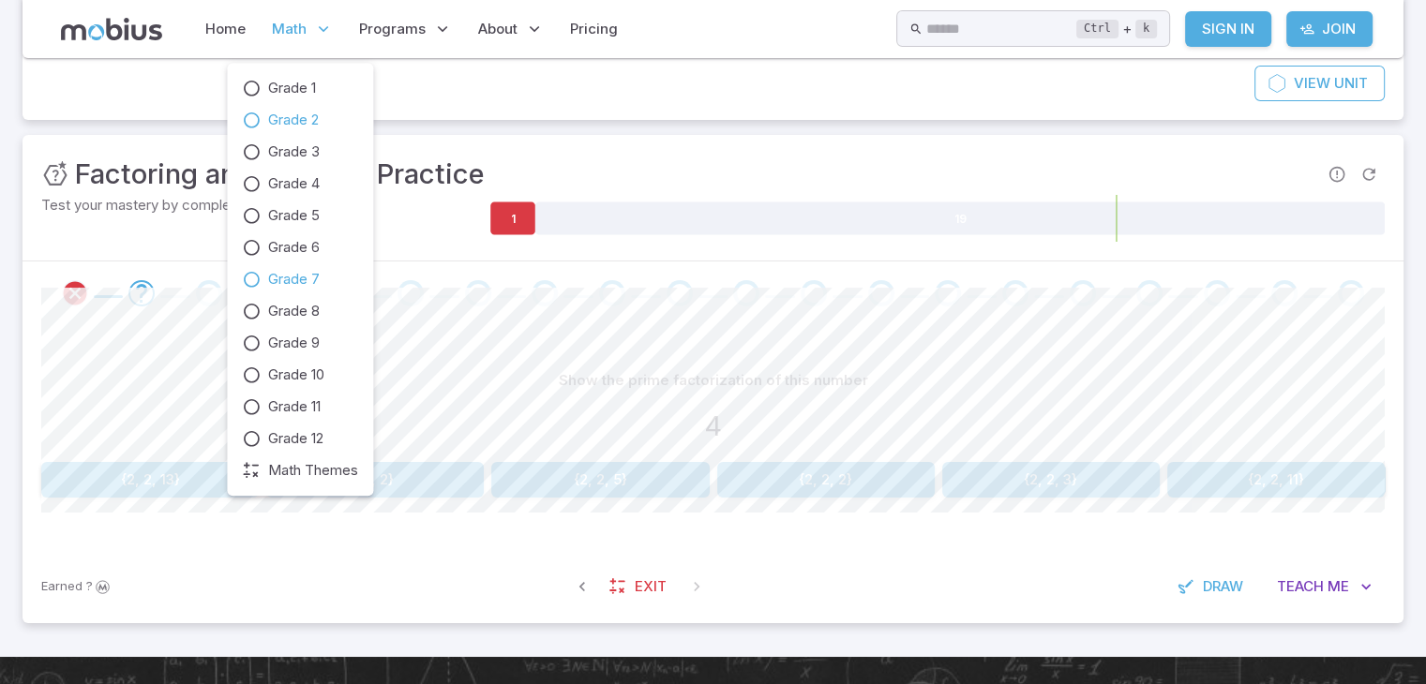
click at [263, 113] on link "Grade 2" at bounding box center [300, 120] width 116 height 21
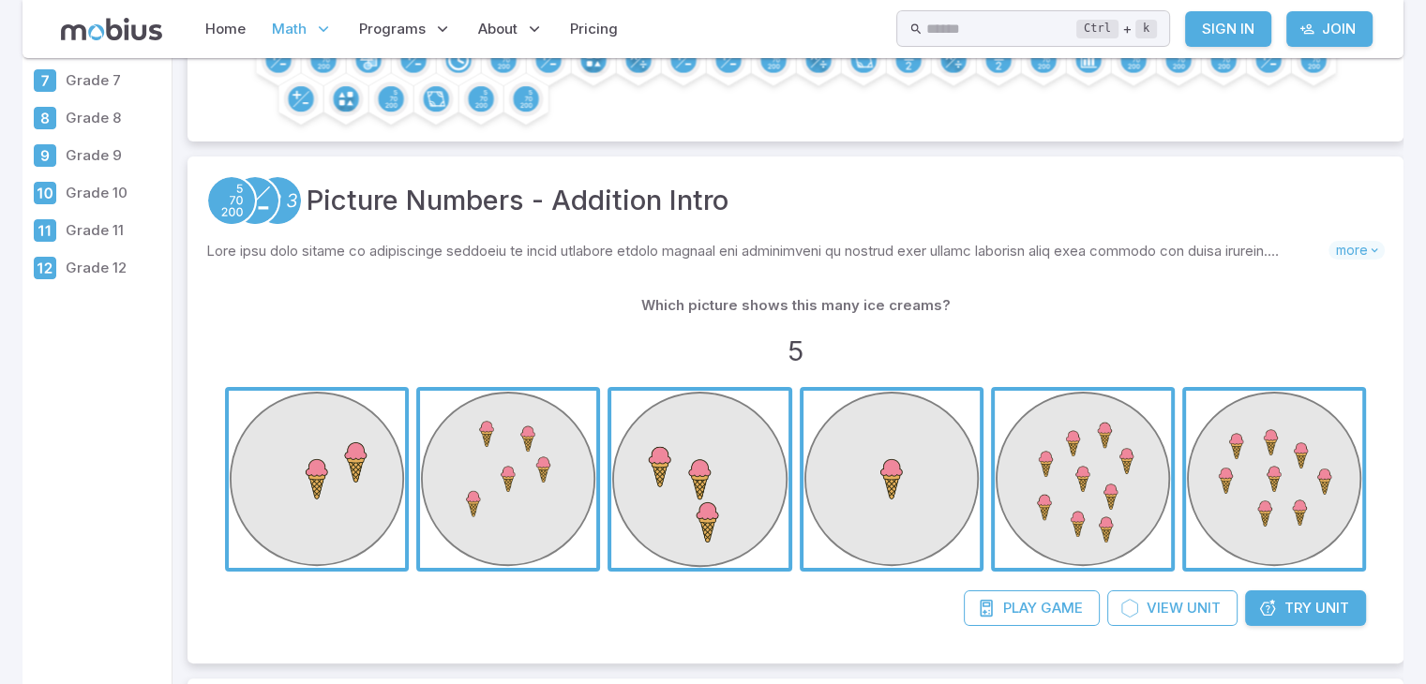
scroll to position [262, 0]
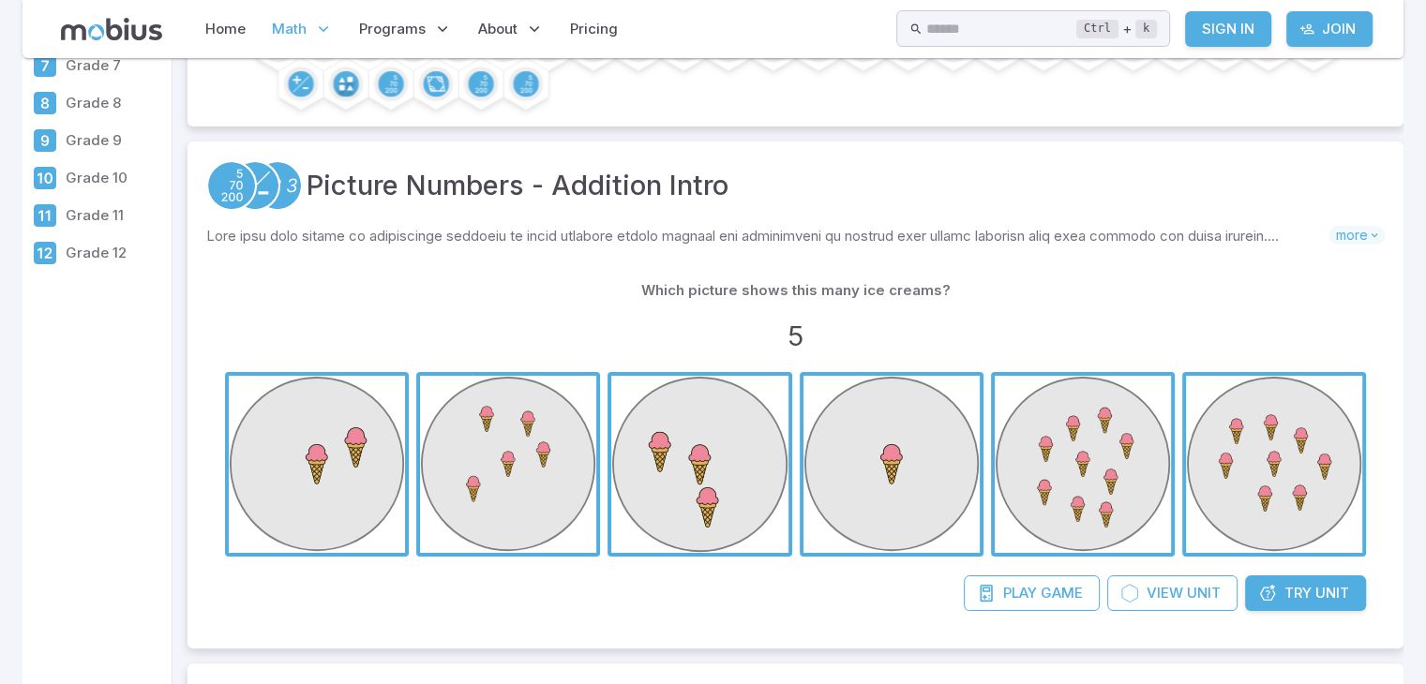
click at [626, 486] on span "button" at bounding box center [699, 464] width 176 height 176
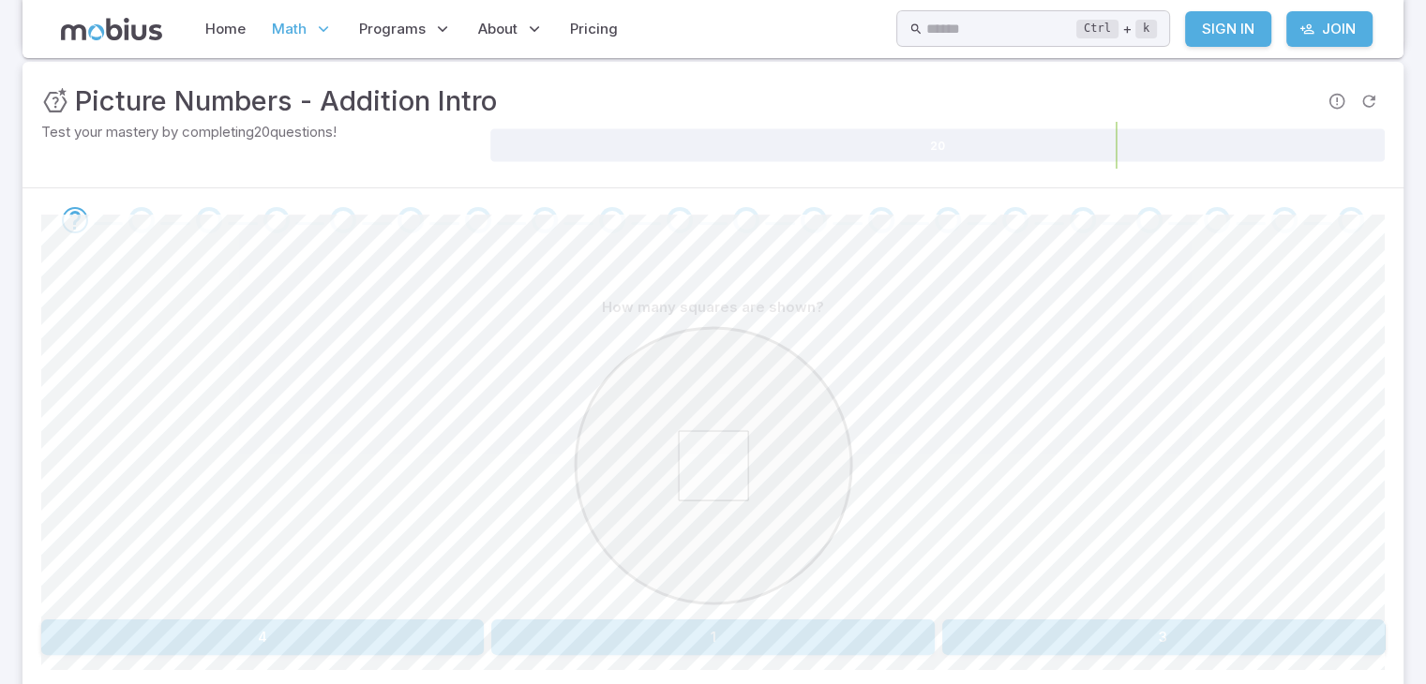
scroll to position [262, 0]
click at [615, 635] on button "1" at bounding box center [712, 636] width 442 height 36
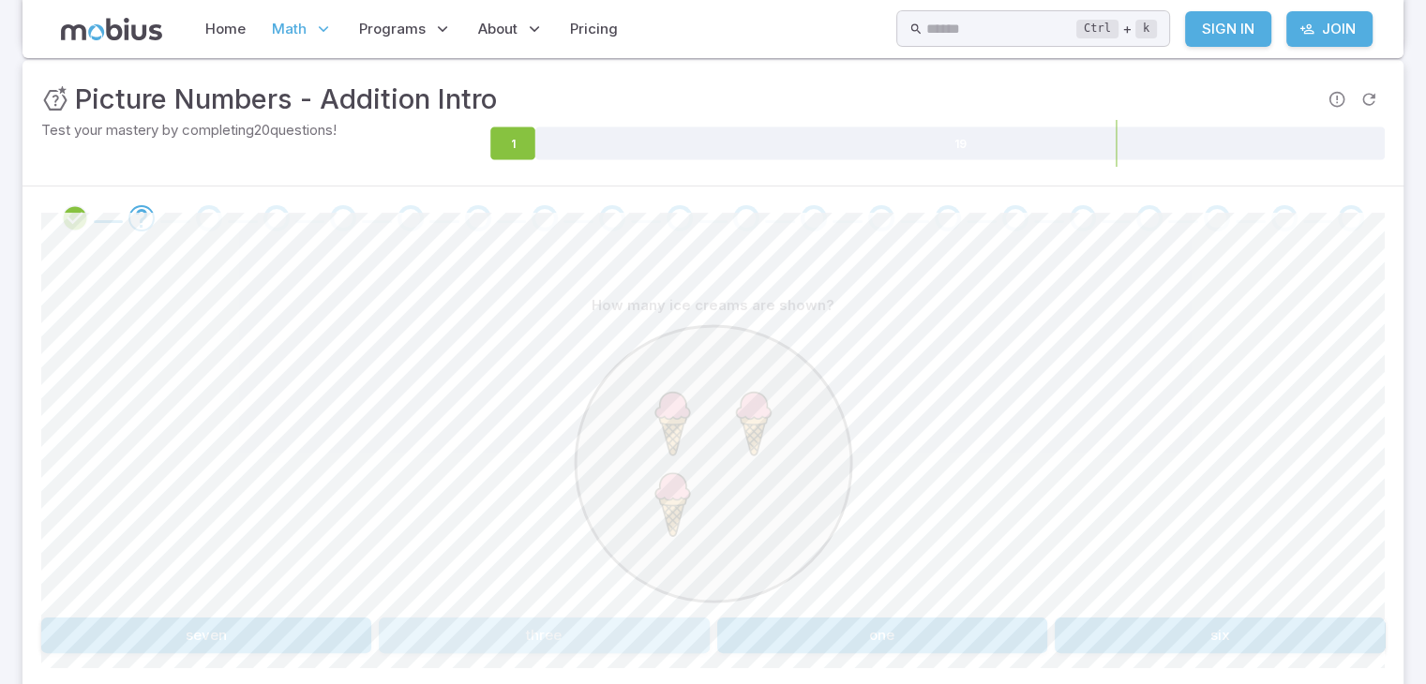
click at [619, 627] on button "three" at bounding box center [544, 636] width 330 height 36
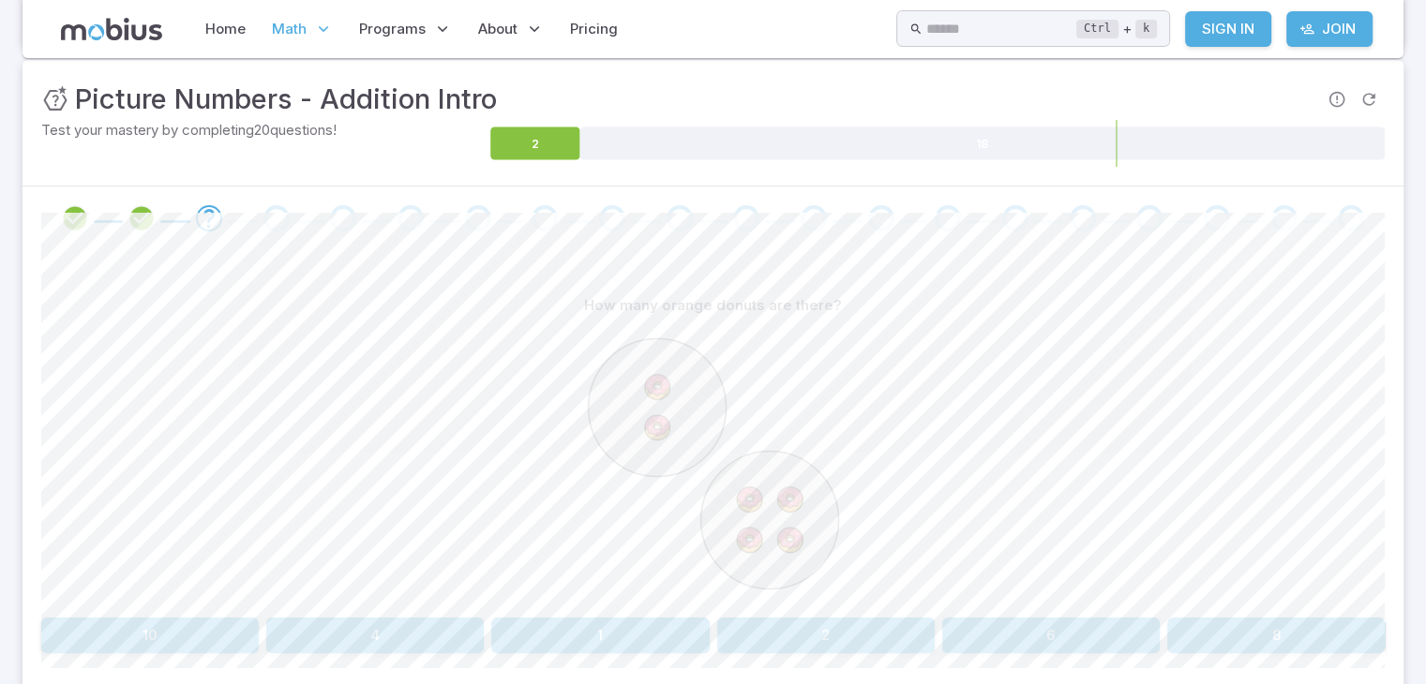
click at [665, 421] on image at bounding box center [656, 428] width 38 height 38
click at [982, 626] on button "6" at bounding box center [1050, 636] width 217 height 36
click at [460, 638] on button "9" at bounding box center [374, 636] width 217 height 36
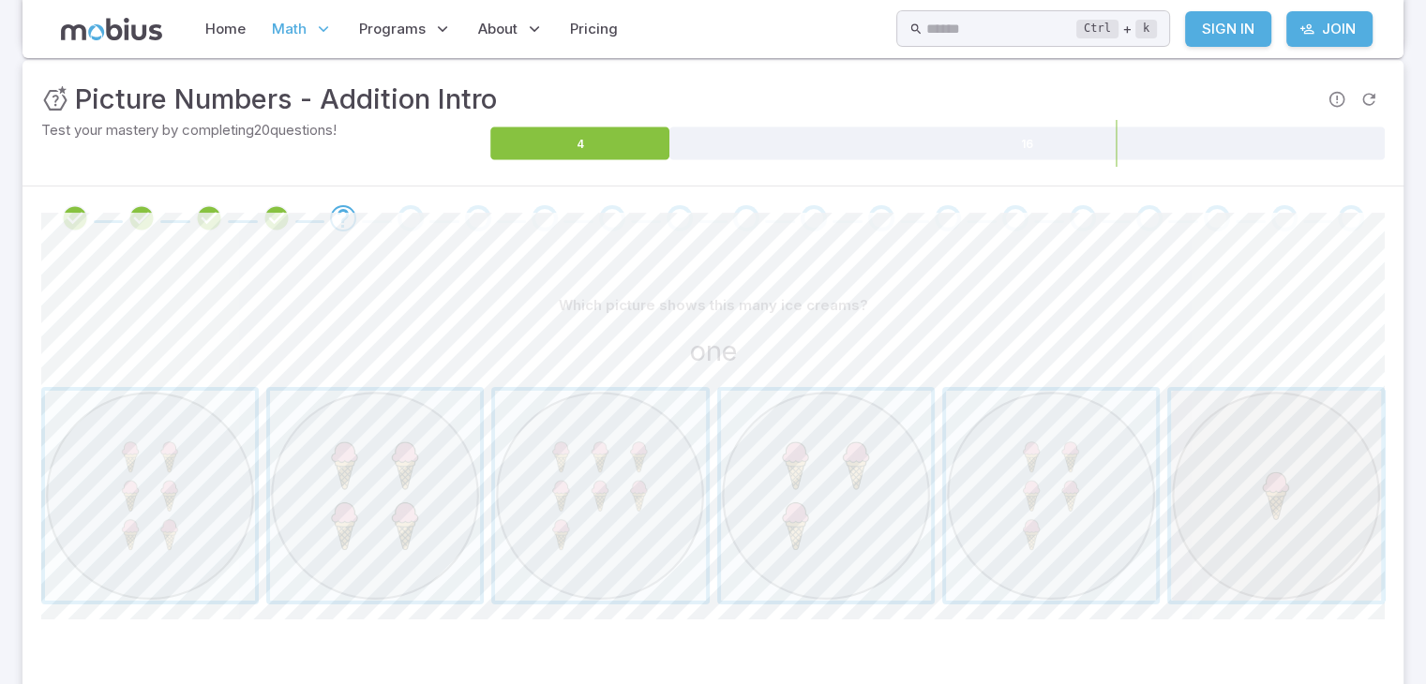
click at [1204, 461] on span "button" at bounding box center [1276, 496] width 210 height 210
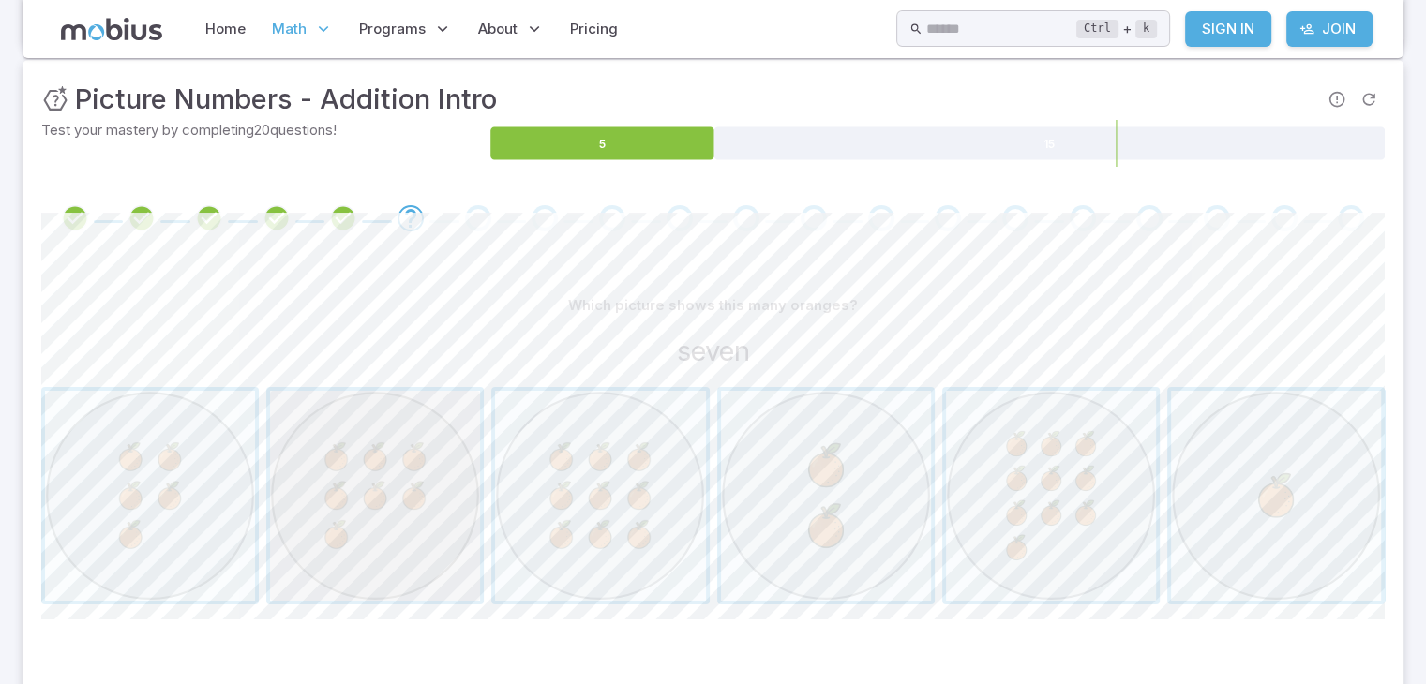
click at [341, 520] on span "button" at bounding box center [375, 496] width 210 height 210
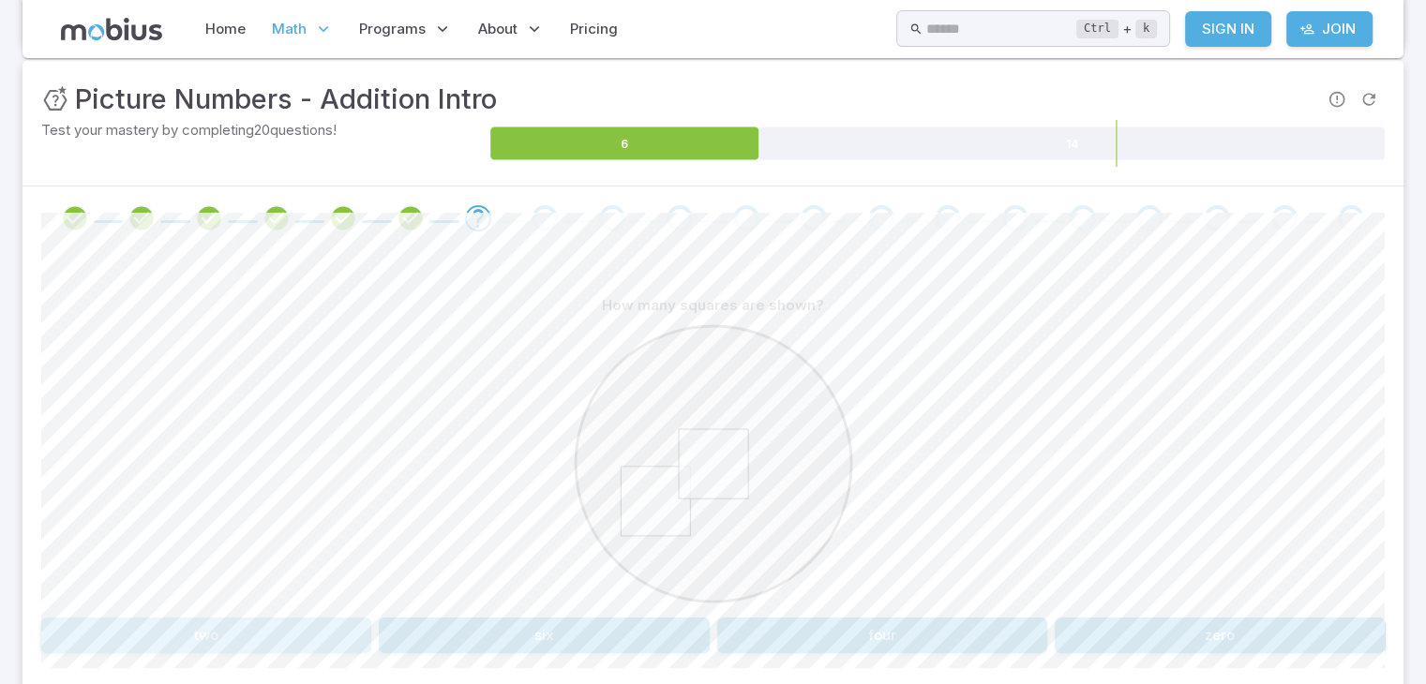
click at [303, 631] on button "two" at bounding box center [206, 636] width 330 height 36
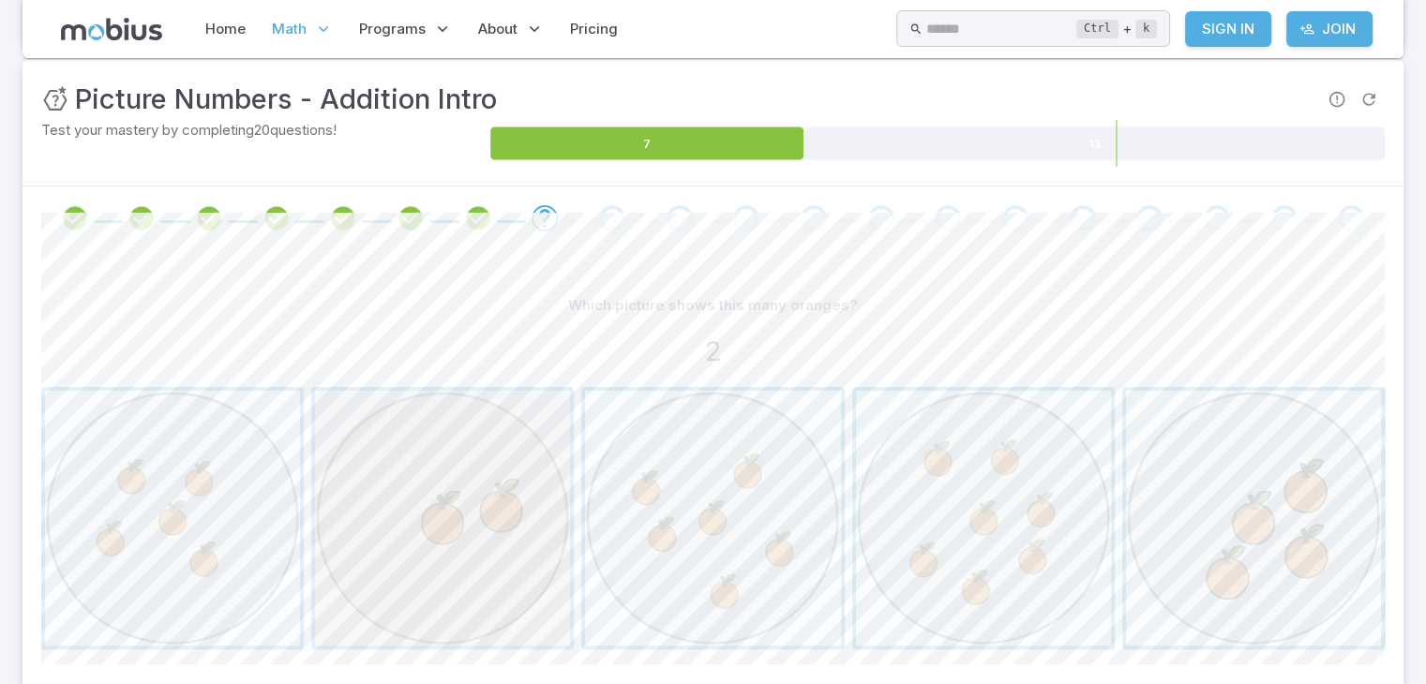
click at [495, 481] on span "button" at bounding box center [442, 518] width 255 height 255
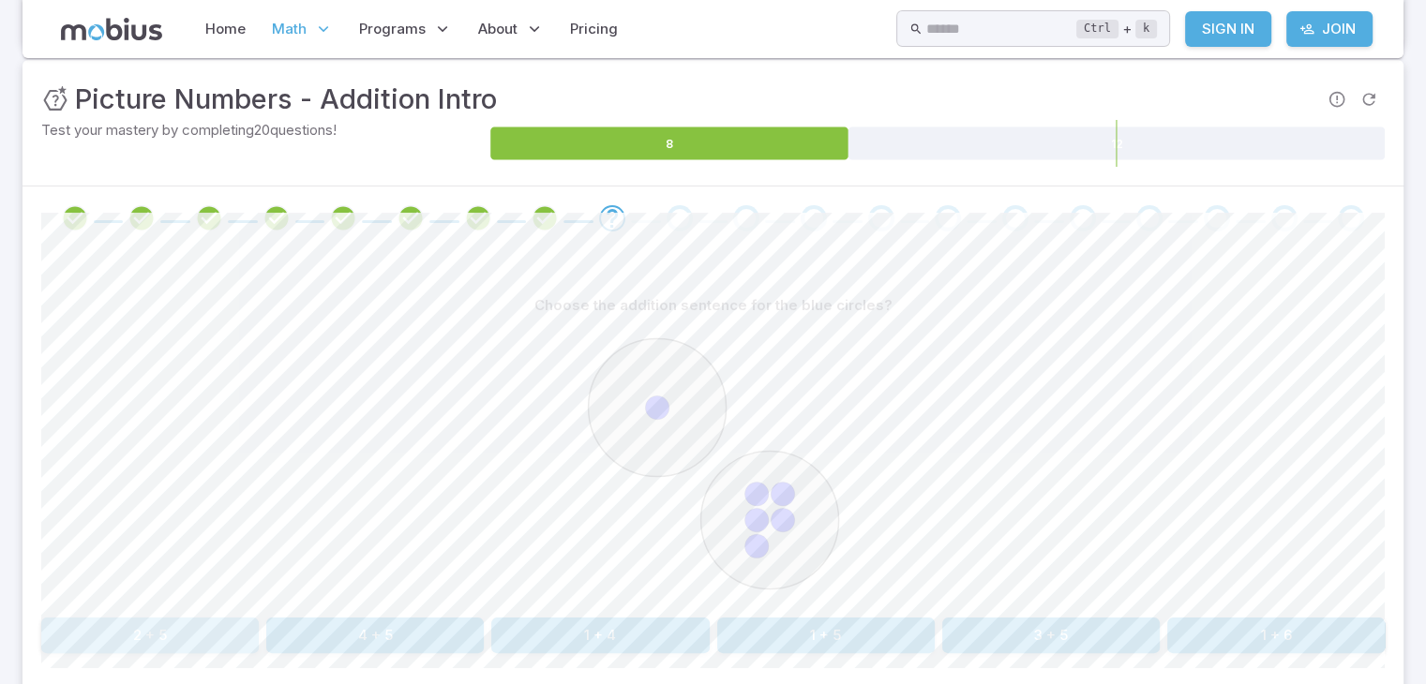
click at [164, 630] on button "2 + 5" at bounding box center [149, 636] width 217 height 36
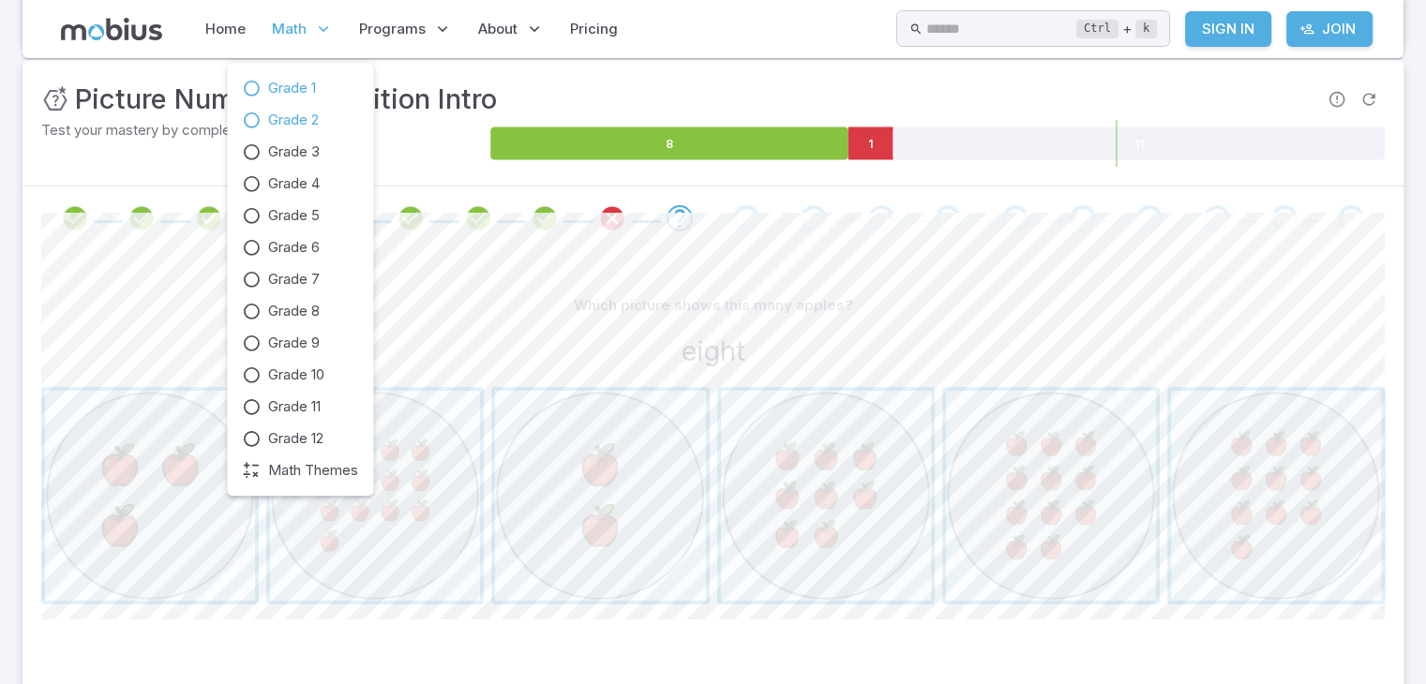
click at [295, 87] on span "Grade 1" at bounding box center [292, 88] width 48 height 21
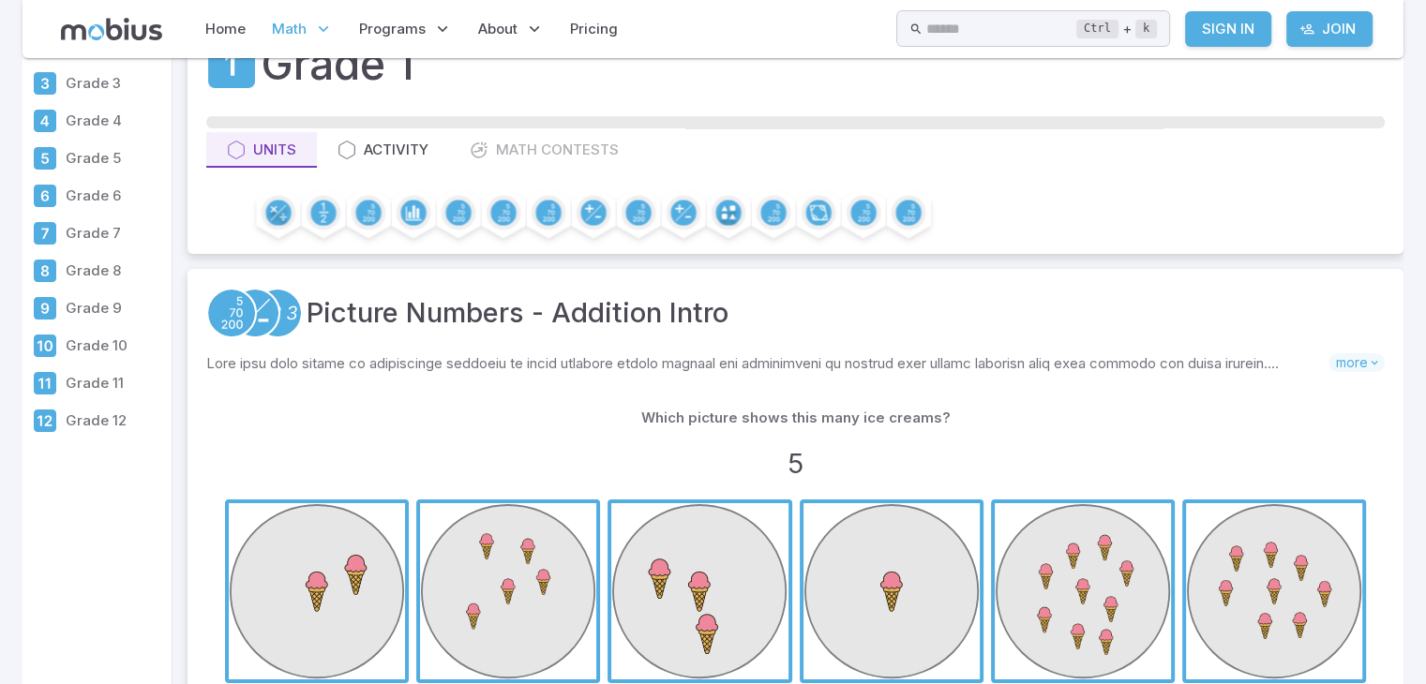
scroll to position [112, 0]
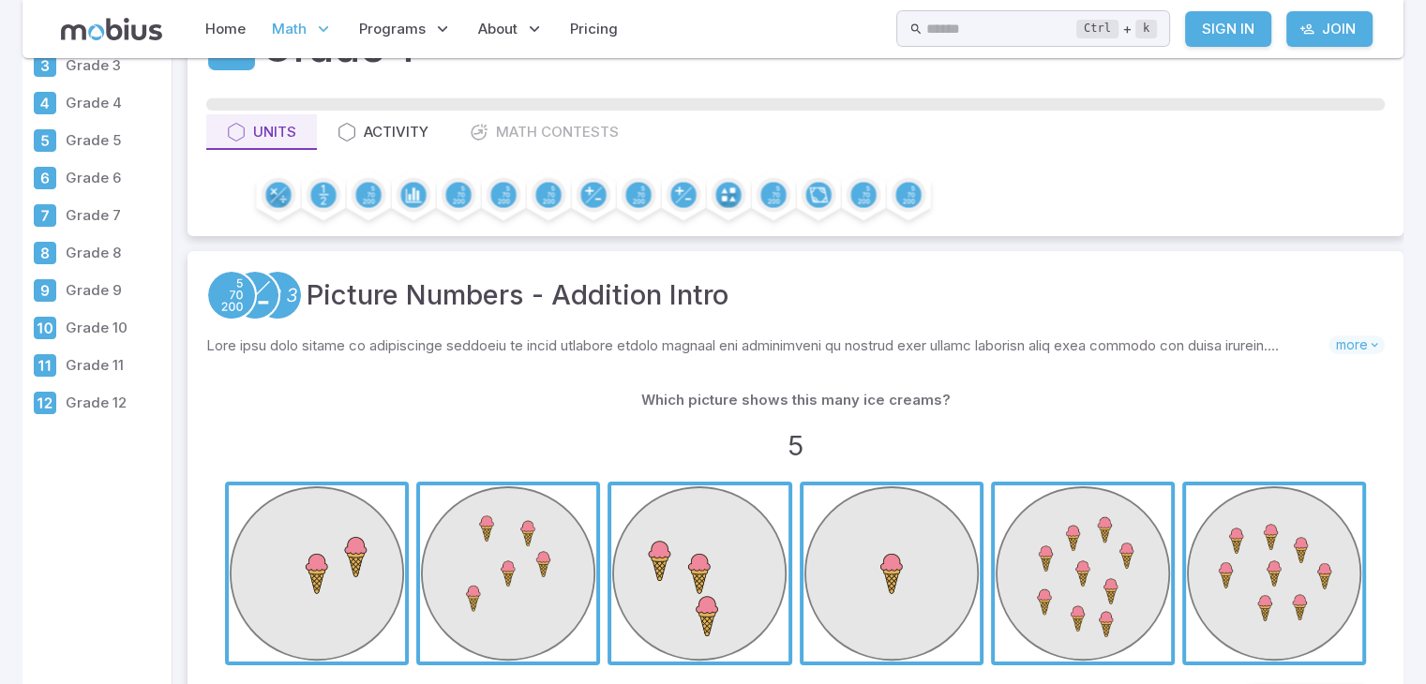
click at [311, 562] on span "button" at bounding box center [317, 574] width 176 height 176
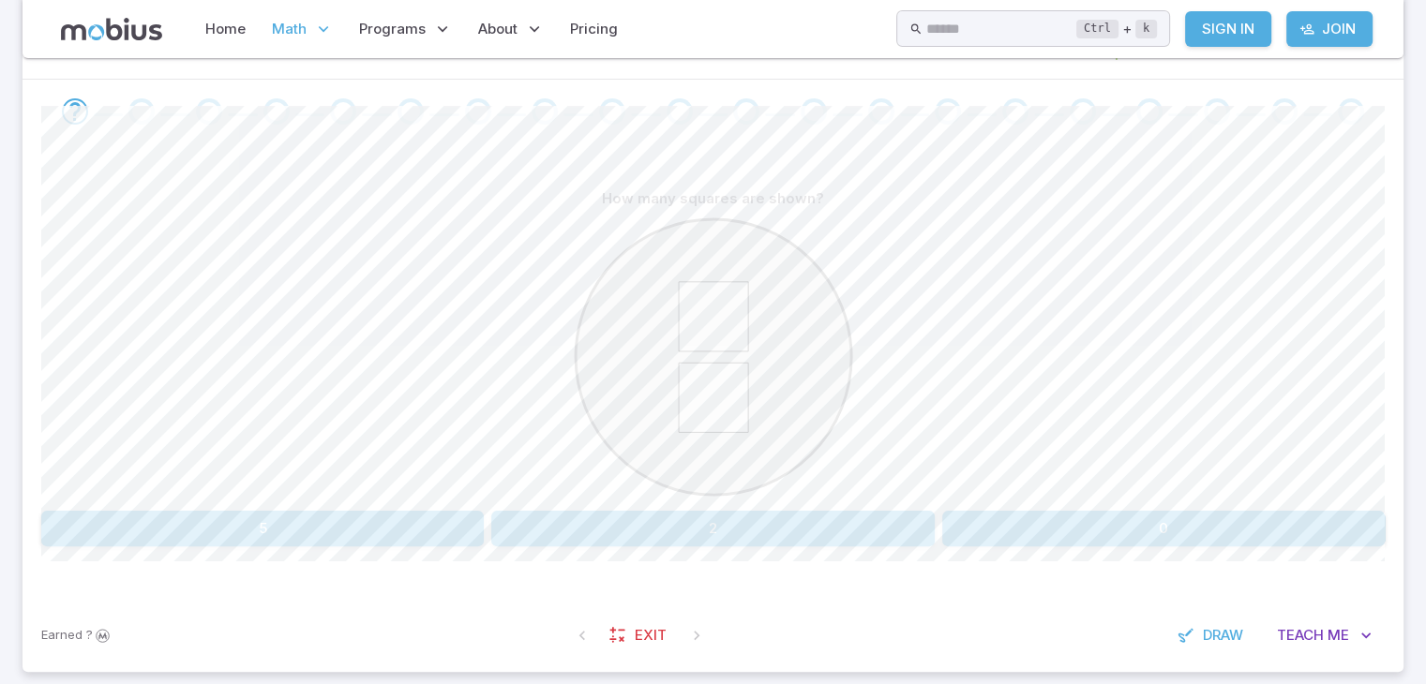
scroll to position [375, 0]
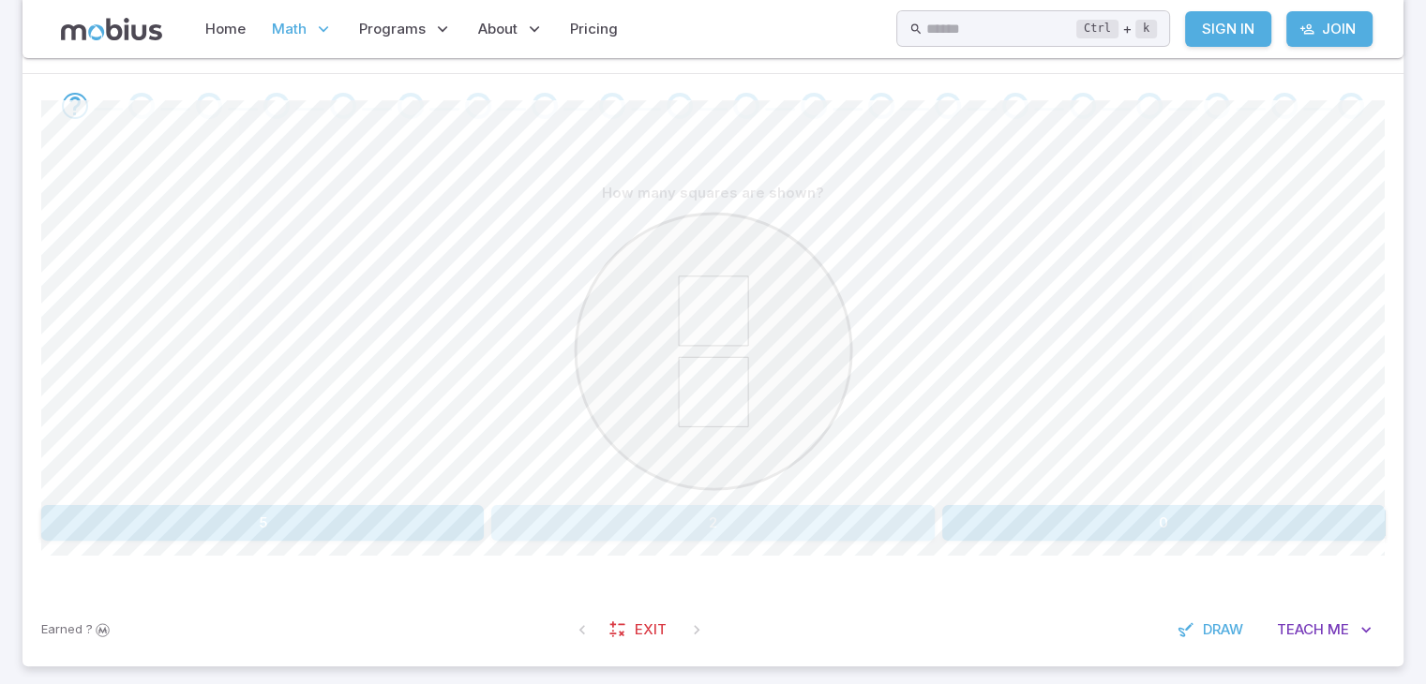
click at [648, 526] on button "2" at bounding box center [712, 523] width 442 height 36
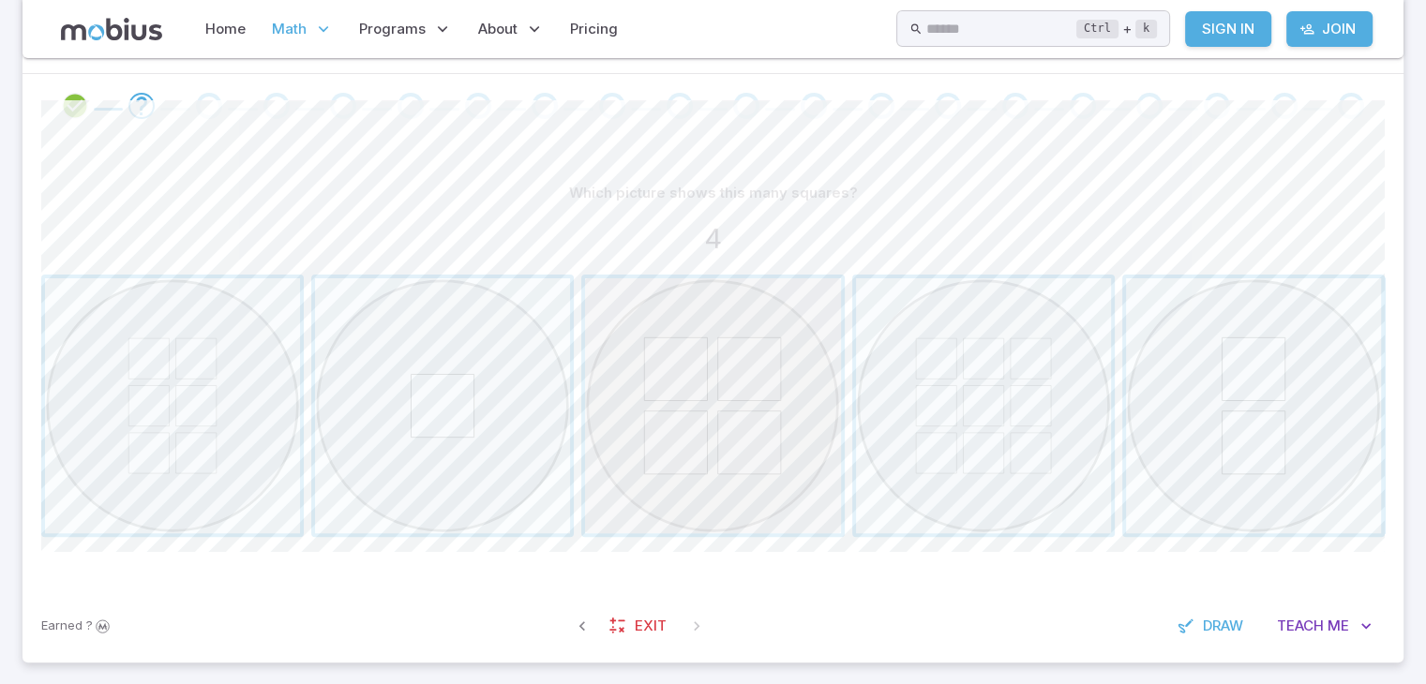
click at [750, 456] on span "button" at bounding box center [712, 405] width 255 height 255
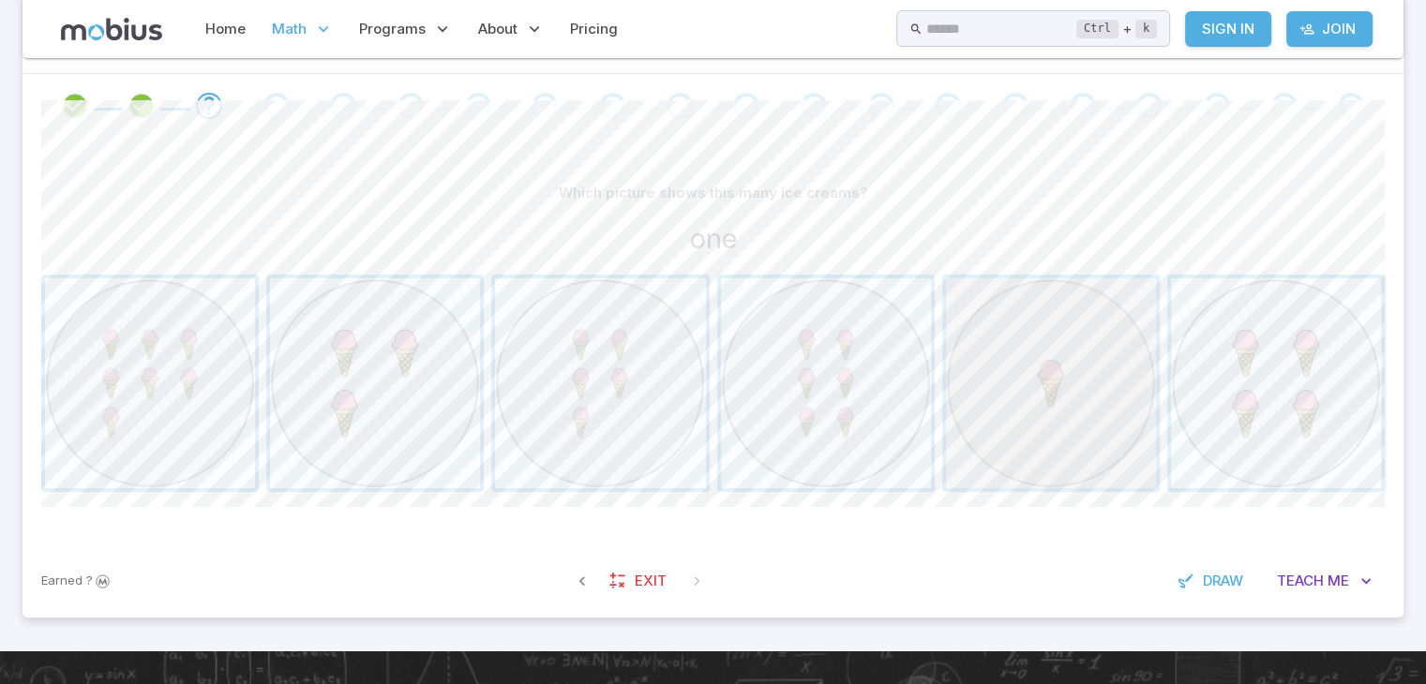
click at [997, 440] on span "button" at bounding box center [1051, 383] width 210 height 210
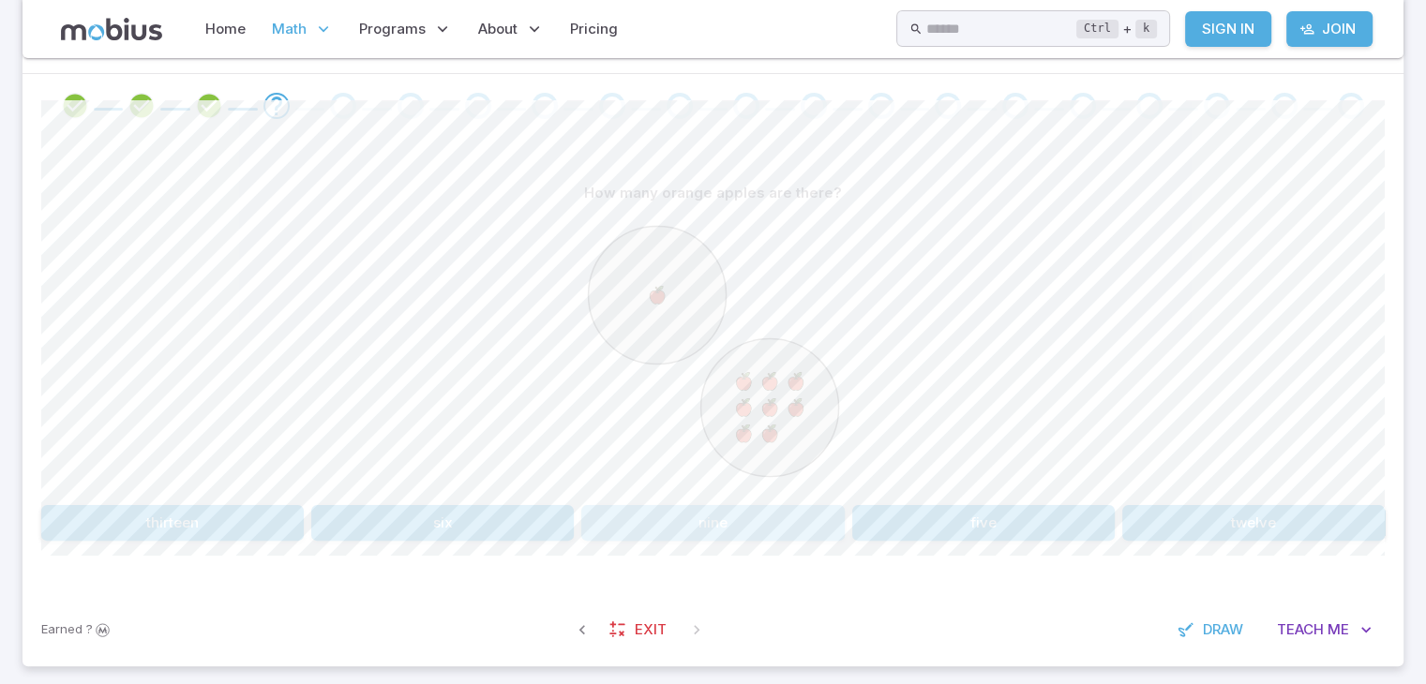
click at [636, 522] on button "nine" at bounding box center [712, 523] width 262 height 36
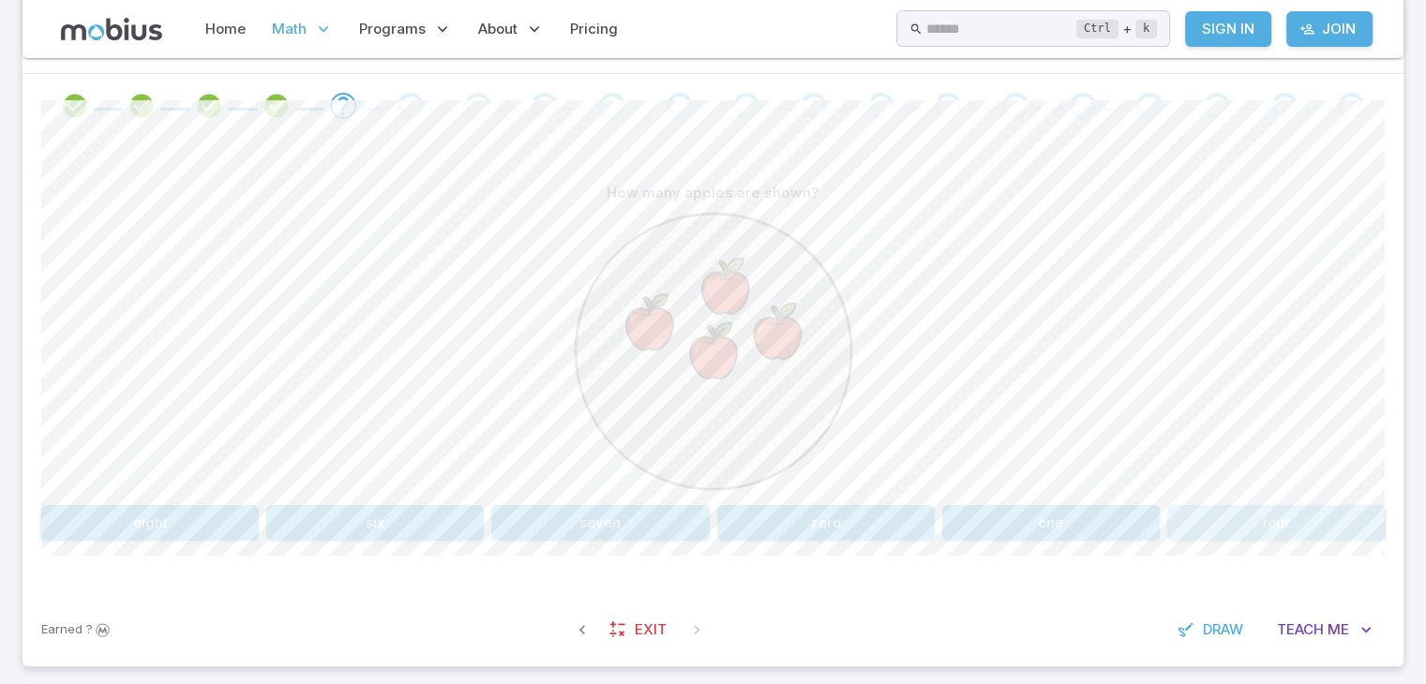
click at [1200, 519] on button "four" at bounding box center [1275, 523] width 217 height 36
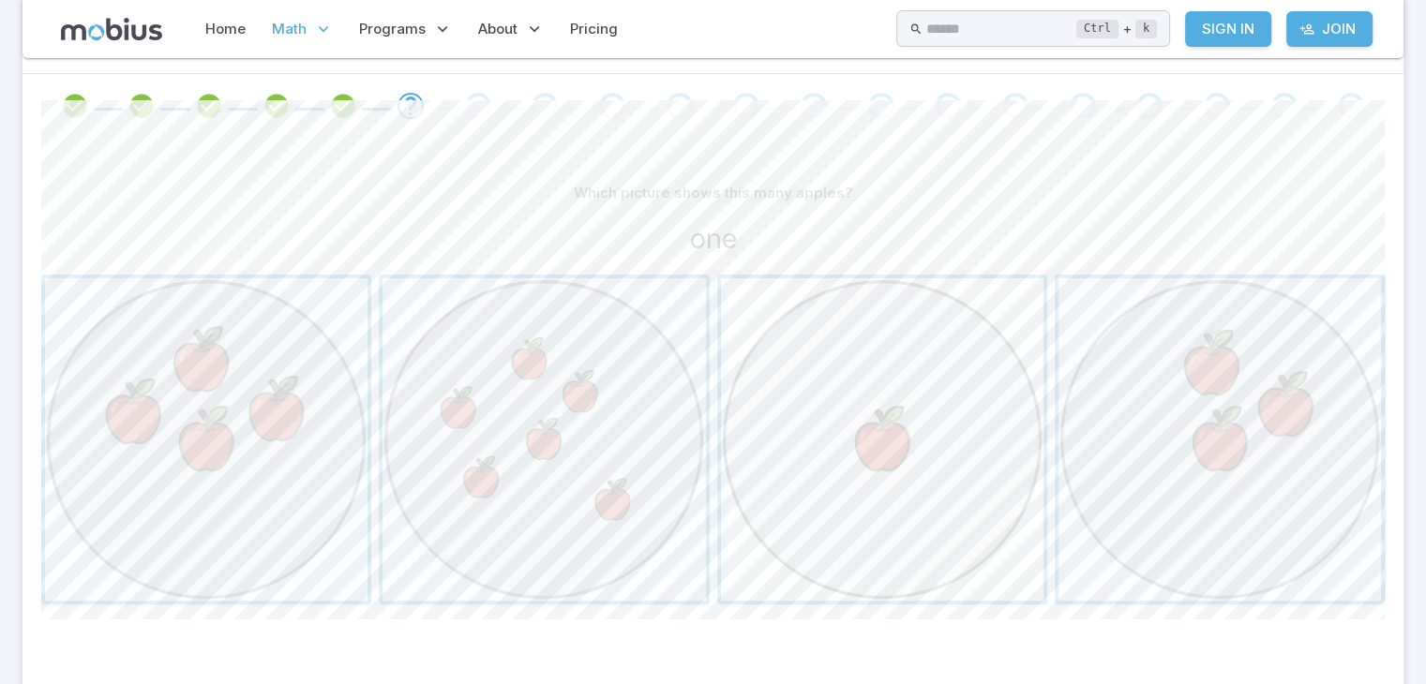
click at [979, 464] on span "button" at bounding box center [882, 439] width 322 height 322
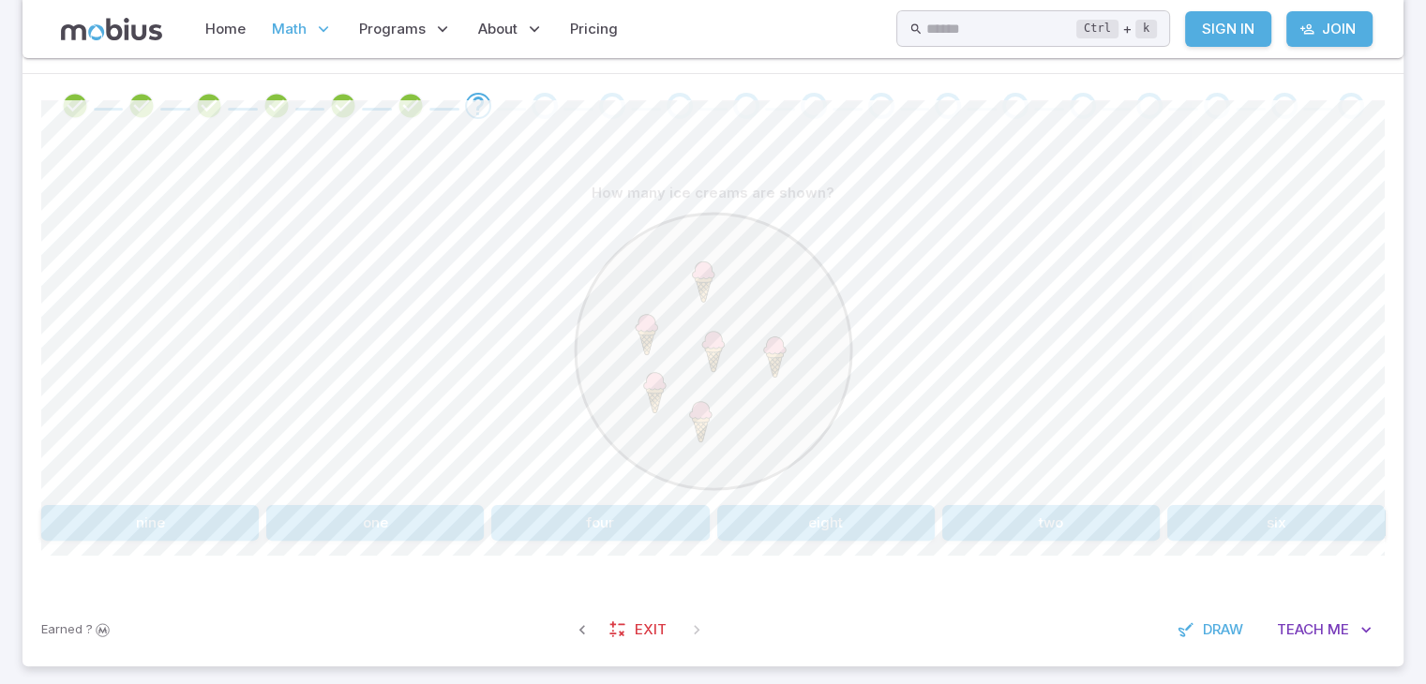
click at [1217, 515] on button "six" at bounding box center [1275, 523] width 217 height 36
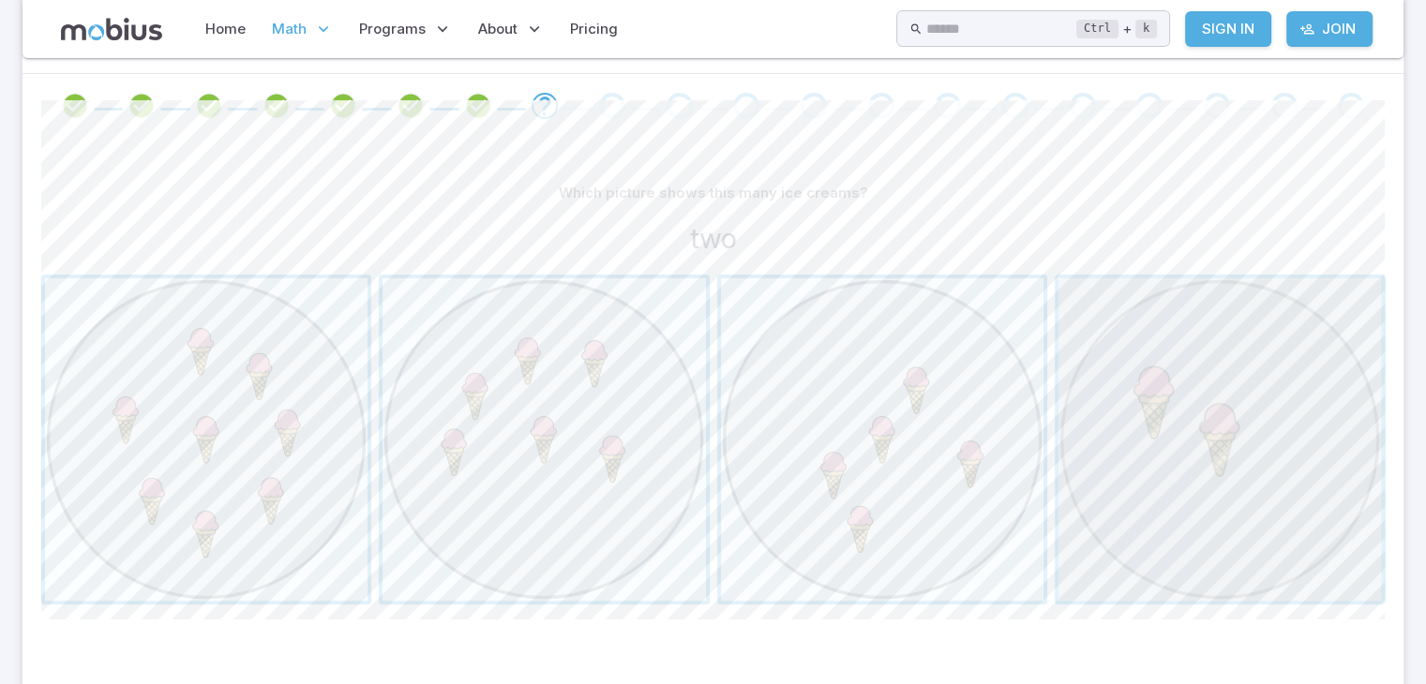
click at [1216, 517] on span "button" at bounding box center [1219, 439] width 322 height 322
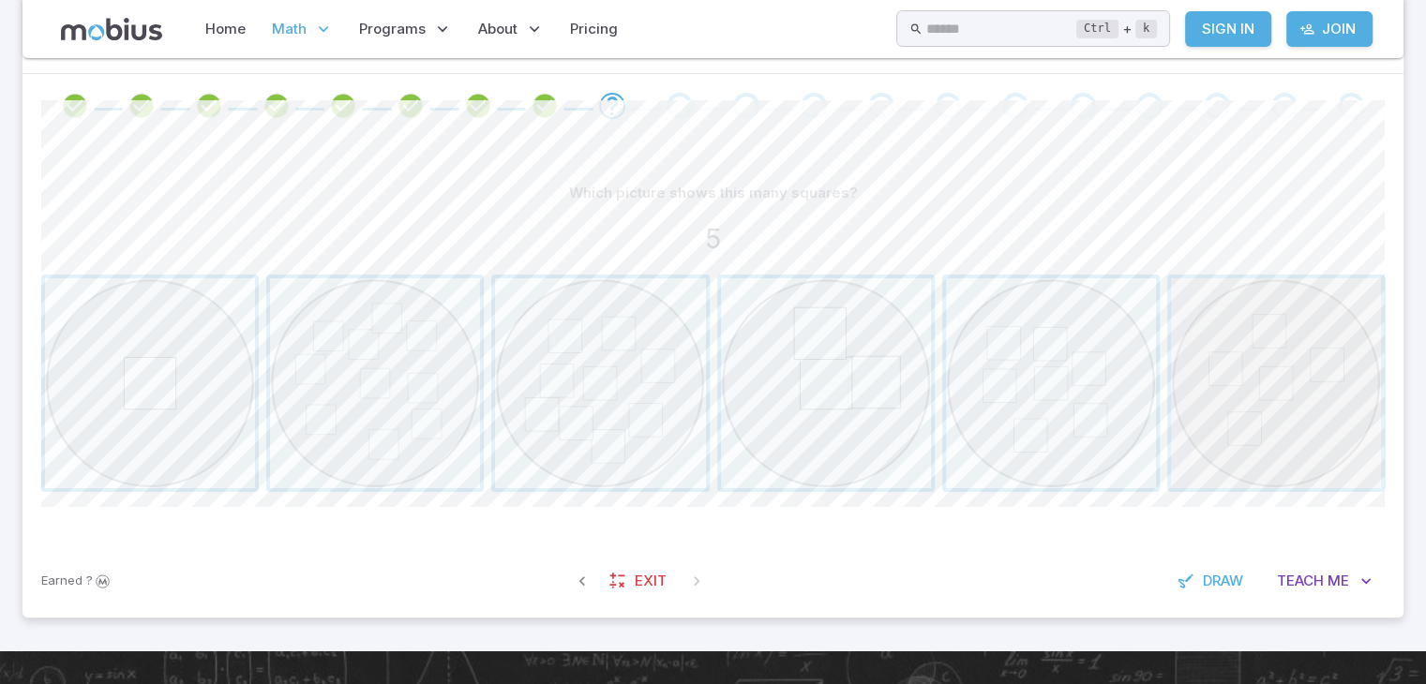
click at [1252, 433] on span "button" at bounding box center [1276, 383] width 210 height 210
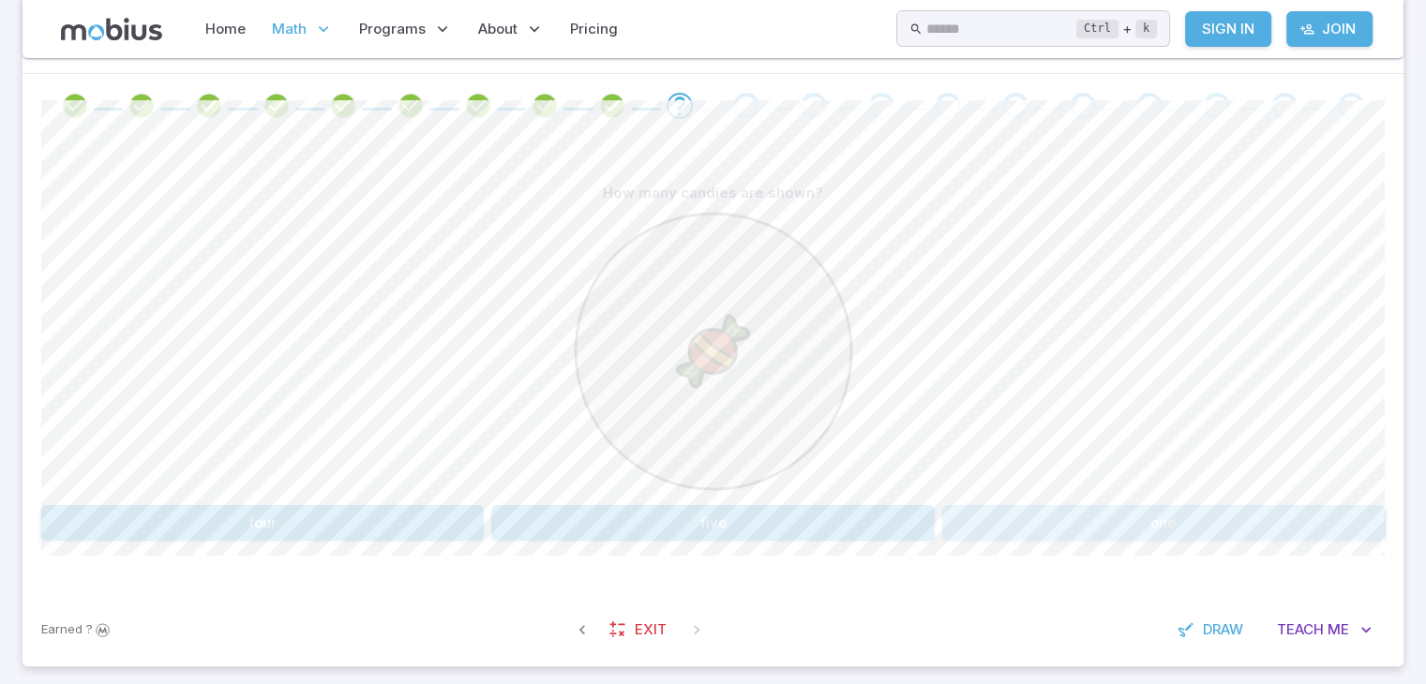
click at [1025, 505] on button "one" at bounding box center [1163, 523] width 442 height 36
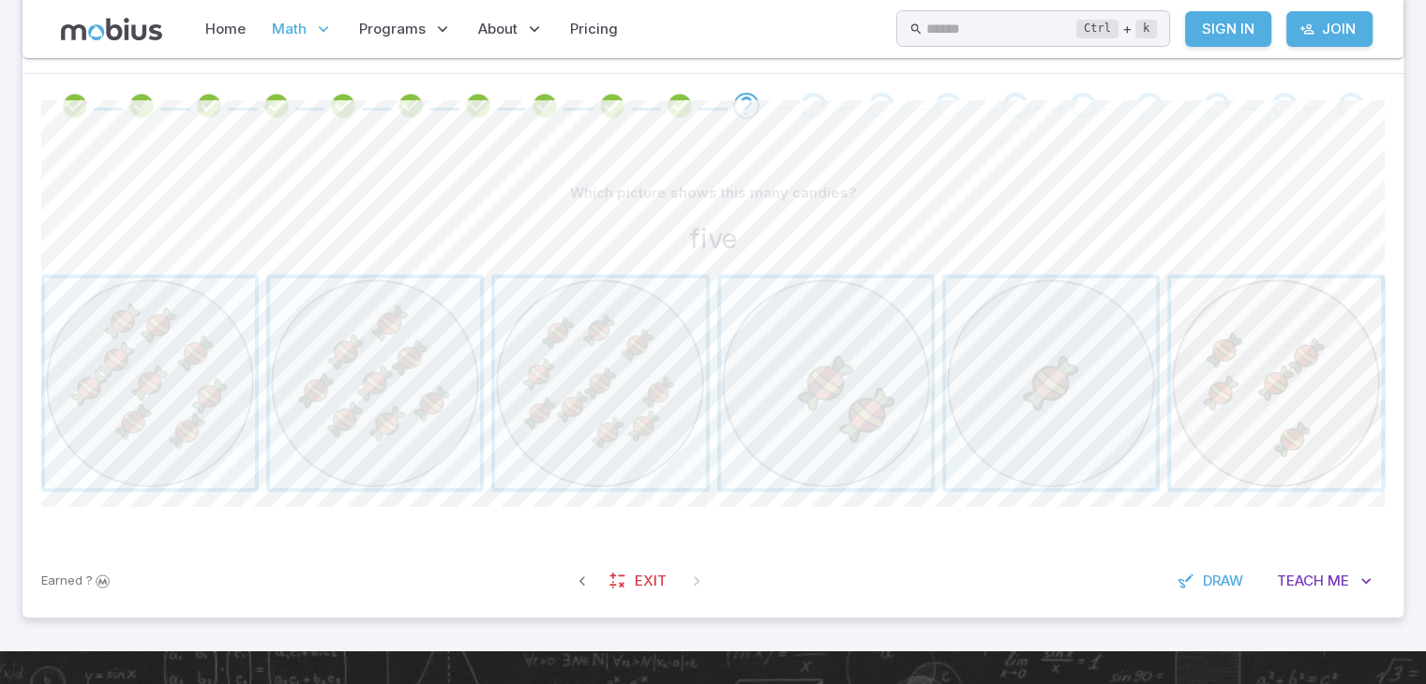
click at [1297, 432] on span "button" at bounding box center [1276, 383] width 210 height 210
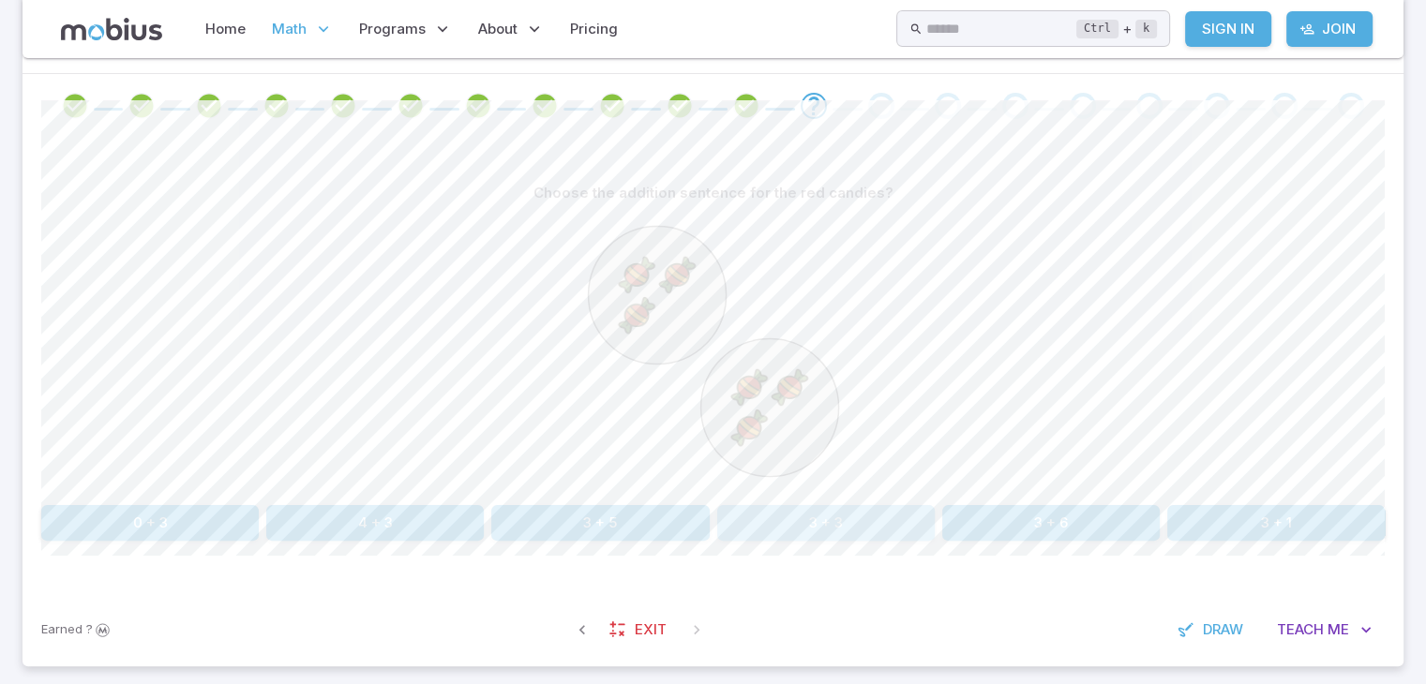
click at [810, 511] on button "3 + 3" at bounding box center [825, 523] width 217 height 36
click at [431, 513] on button "4 + 2" at bounding box center [374, 523] width 217 height 36
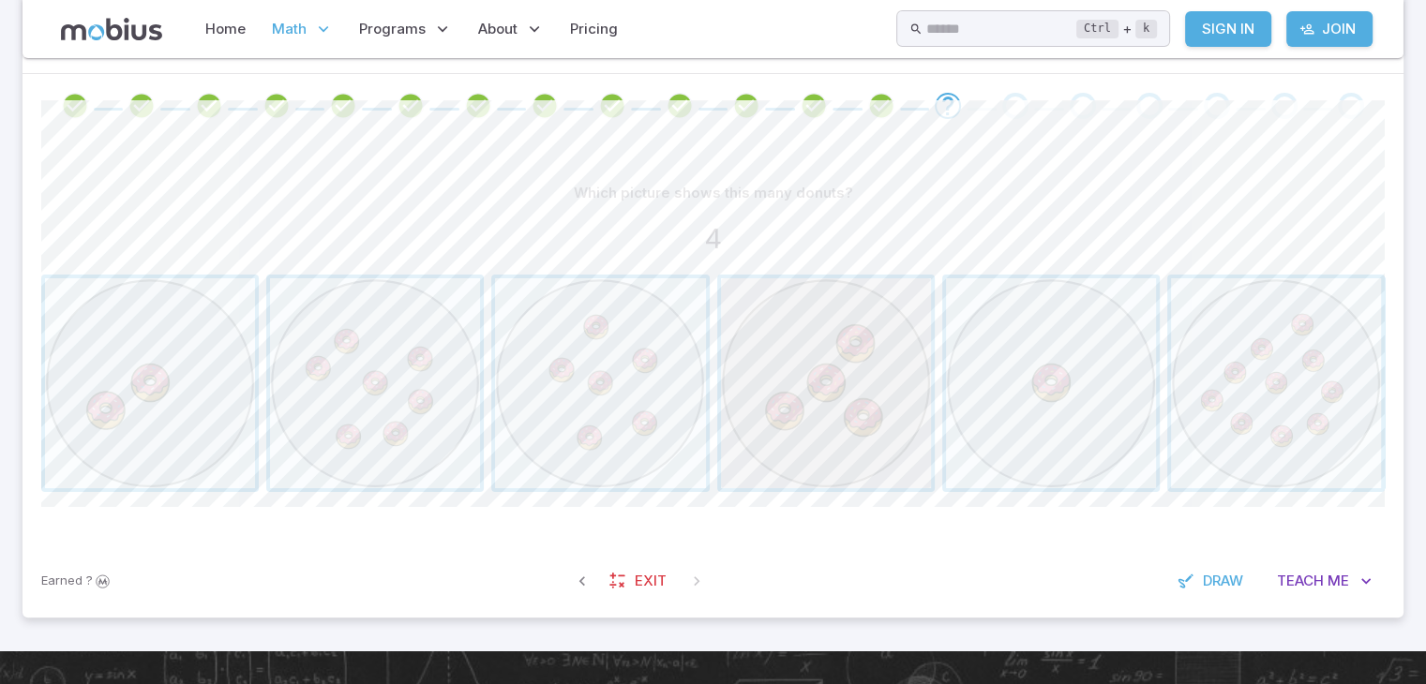
click at [840, 420] on span "button" at bounding box center [826, 383] width 210 height 210
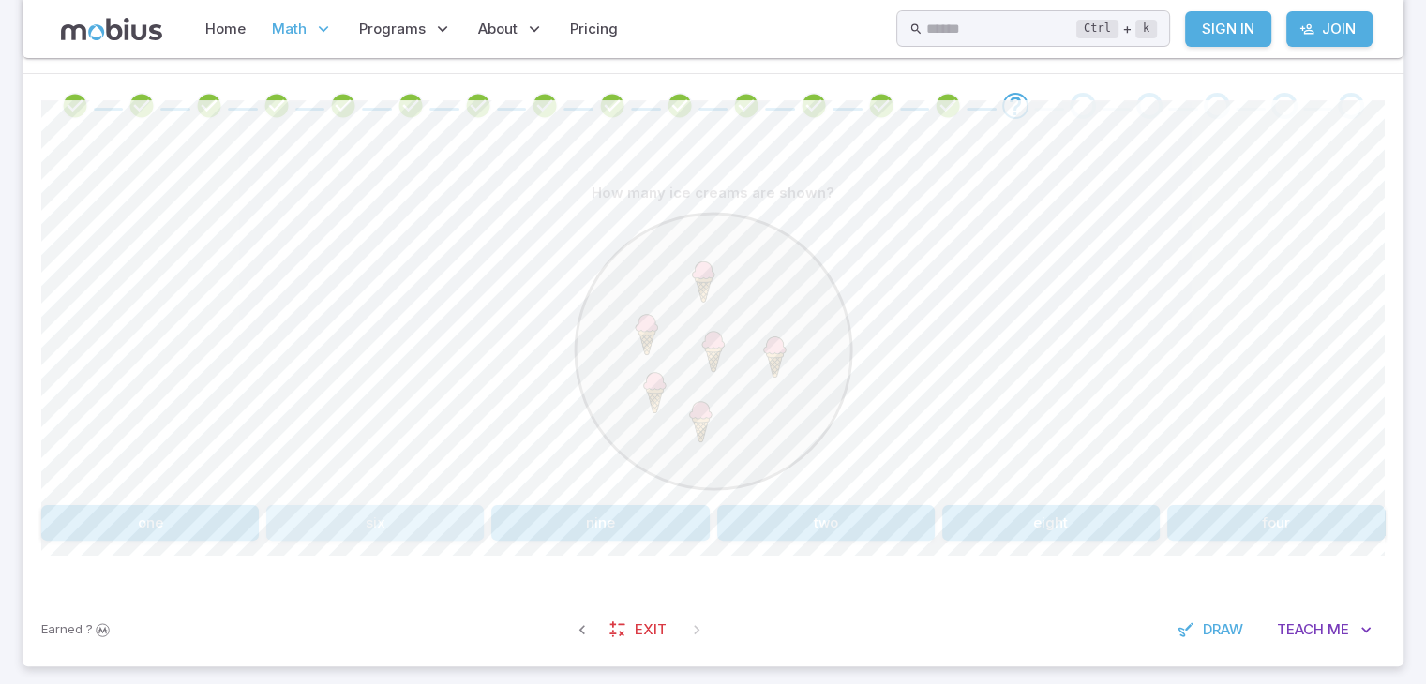
click at [325, 517] on button "six" at bounding box center [374, 523] width 217 height 36
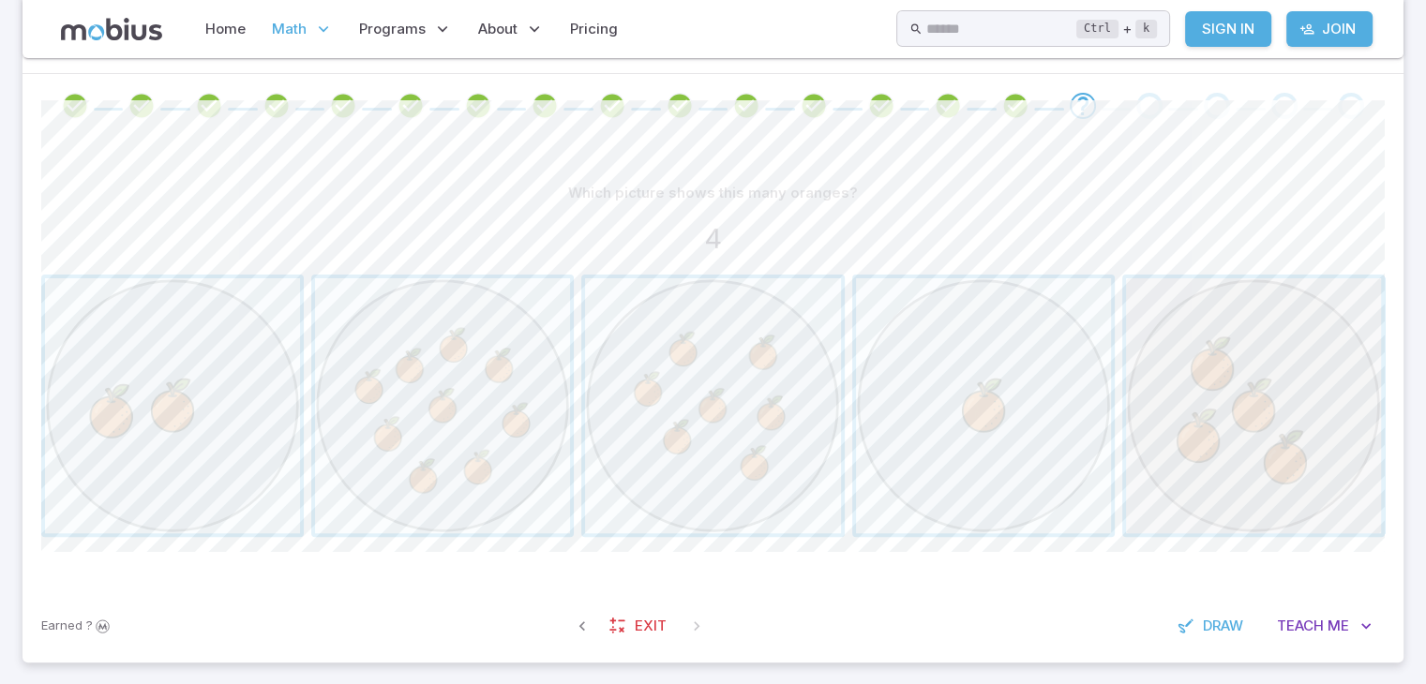
click at [1275, 472] on span "button" at bounding box center [1253, 405] width 255 height 255
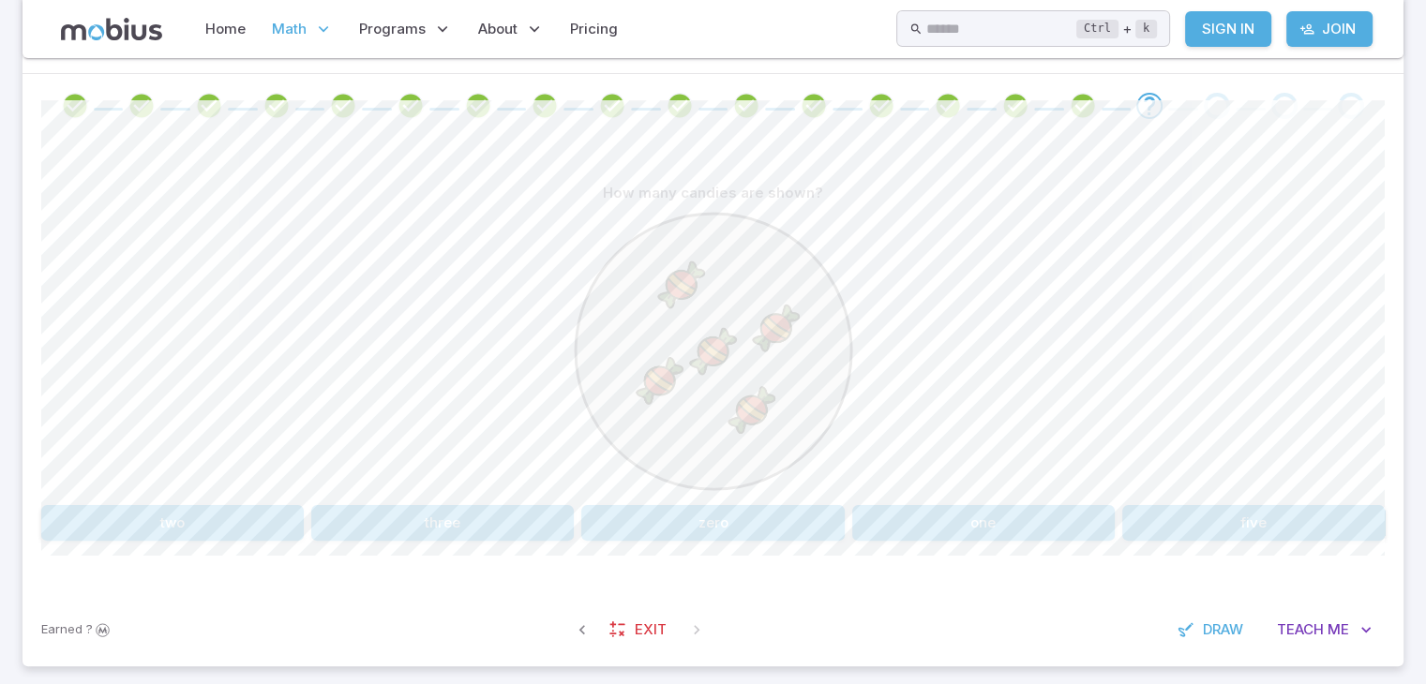
click at [1231, 521] on button "five" at bounding box center [1253, 523] width 262 height 36
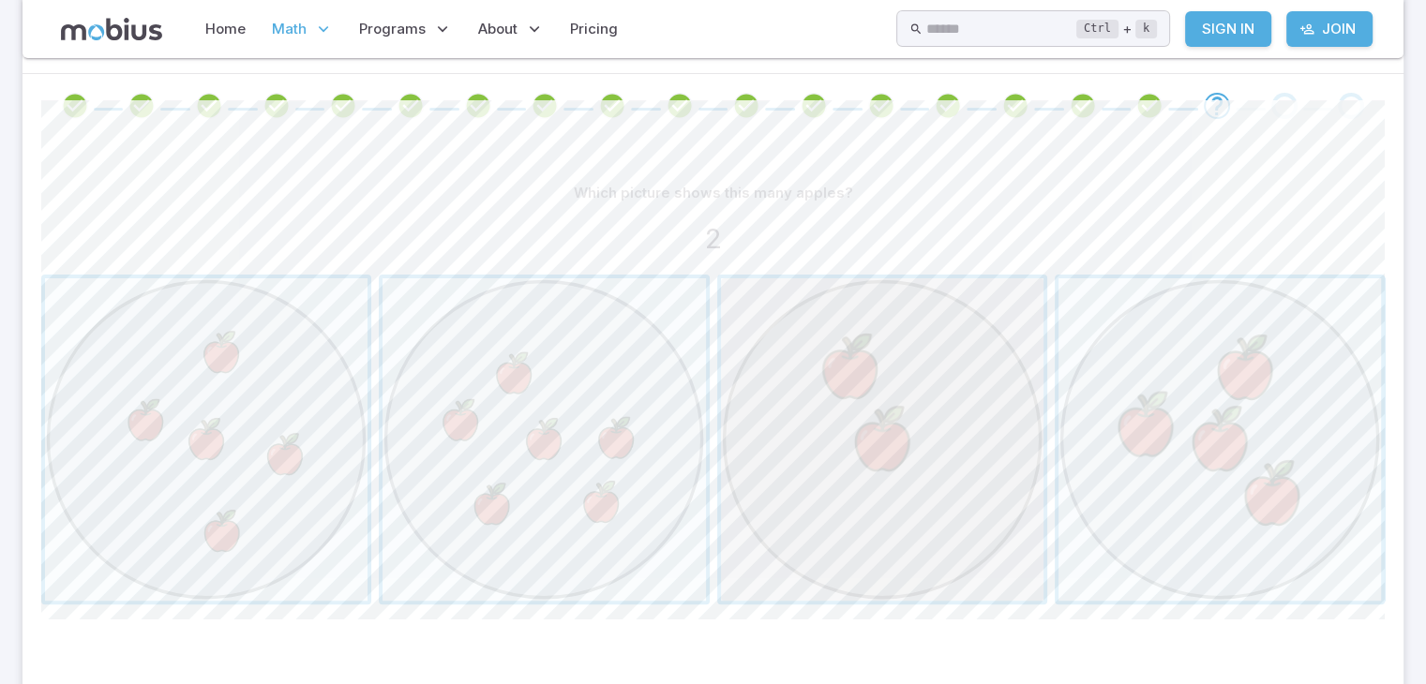
click at [826, 378] on span "button" at bounding box center [882, 439] width 322 height 322
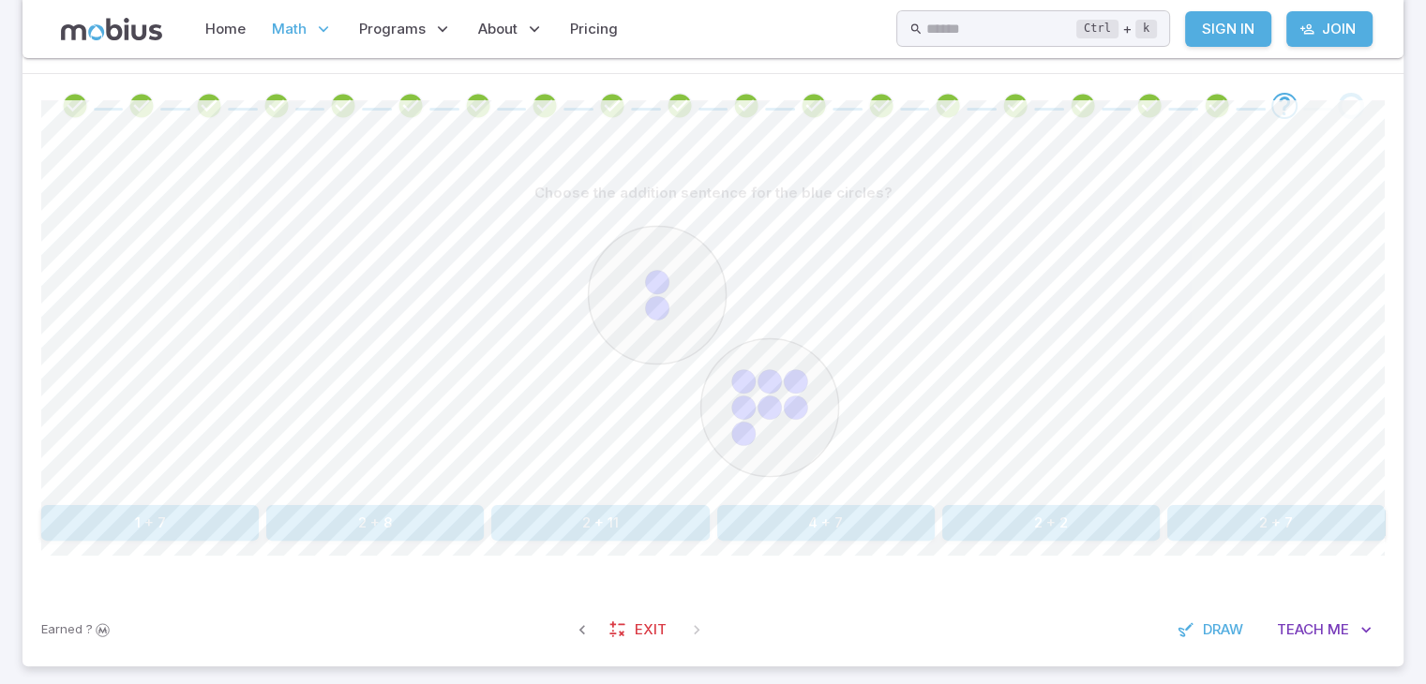
click at [433, 518] on button "2 + 8" at bounding box center [374, 523] width 217 height 36
click at [769, 521] on button "nine" at bounding box center [825, 523] width 217 height 36
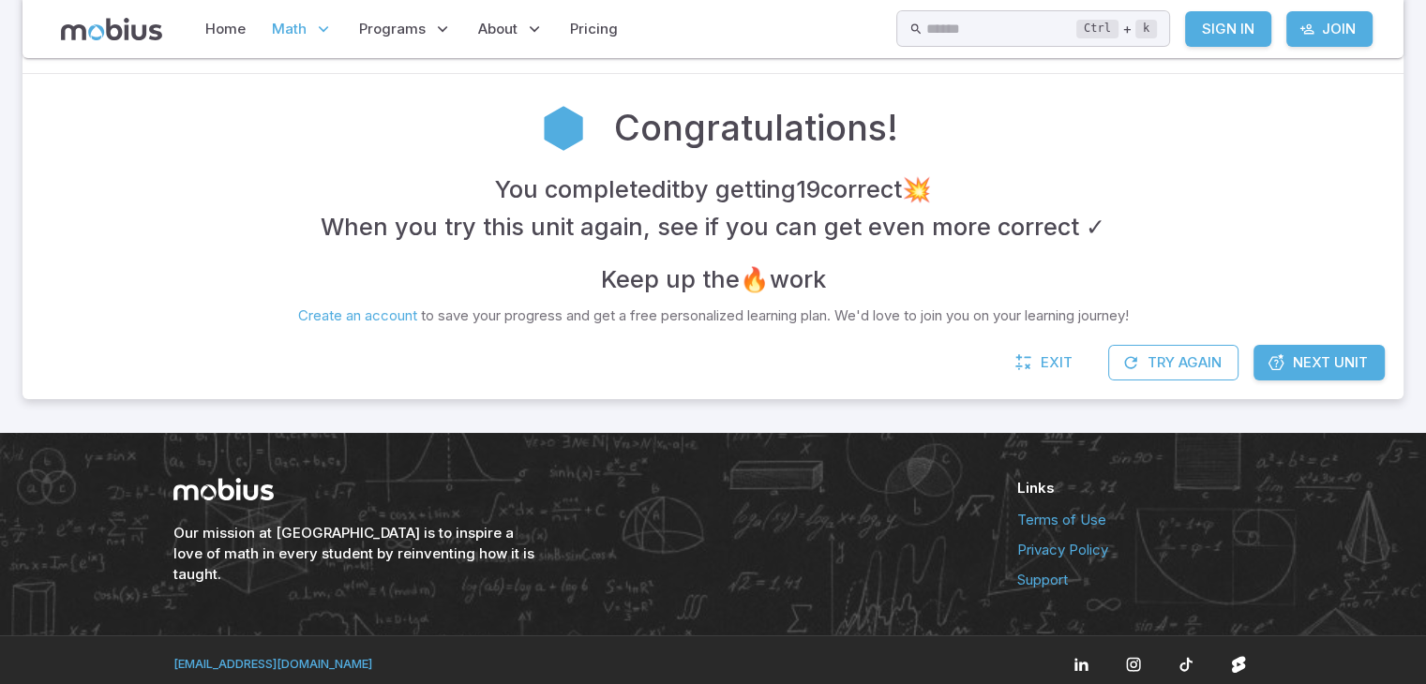
scroll to position [360, 0]
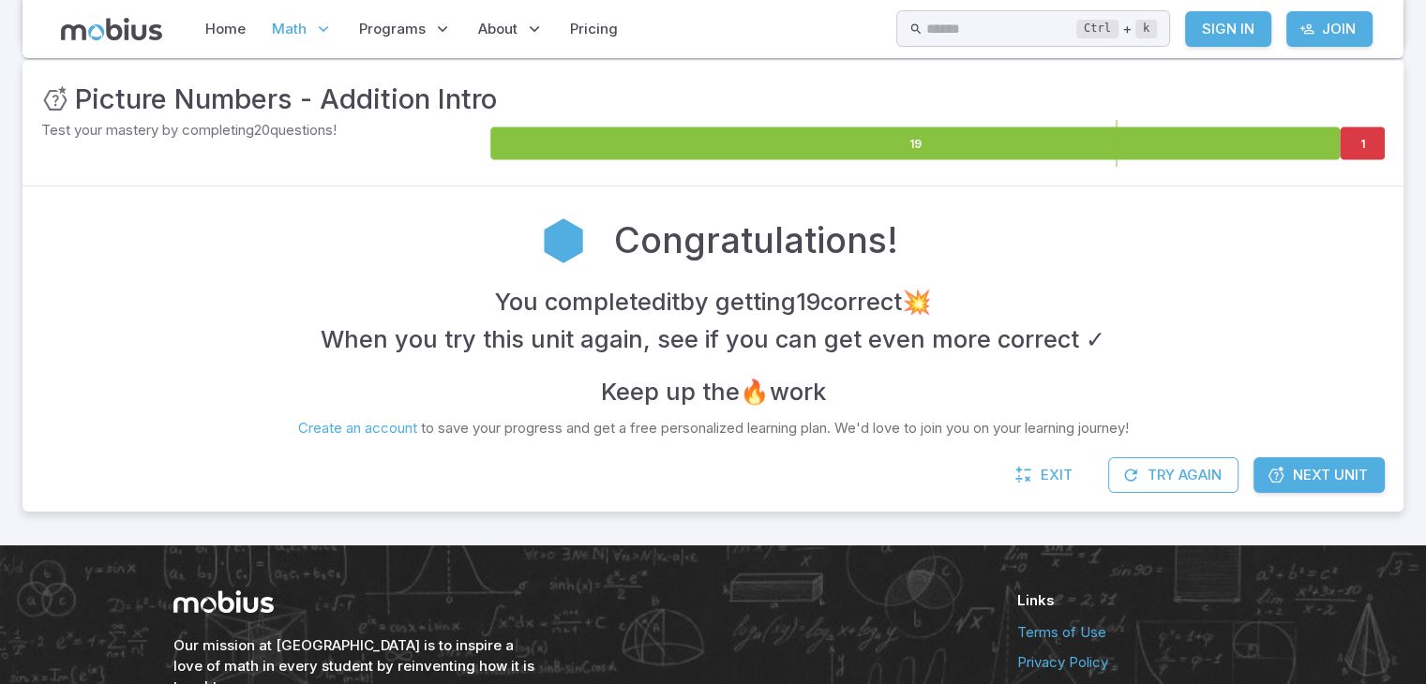
scroll to position [225, 0]
